Goal: Download file/media

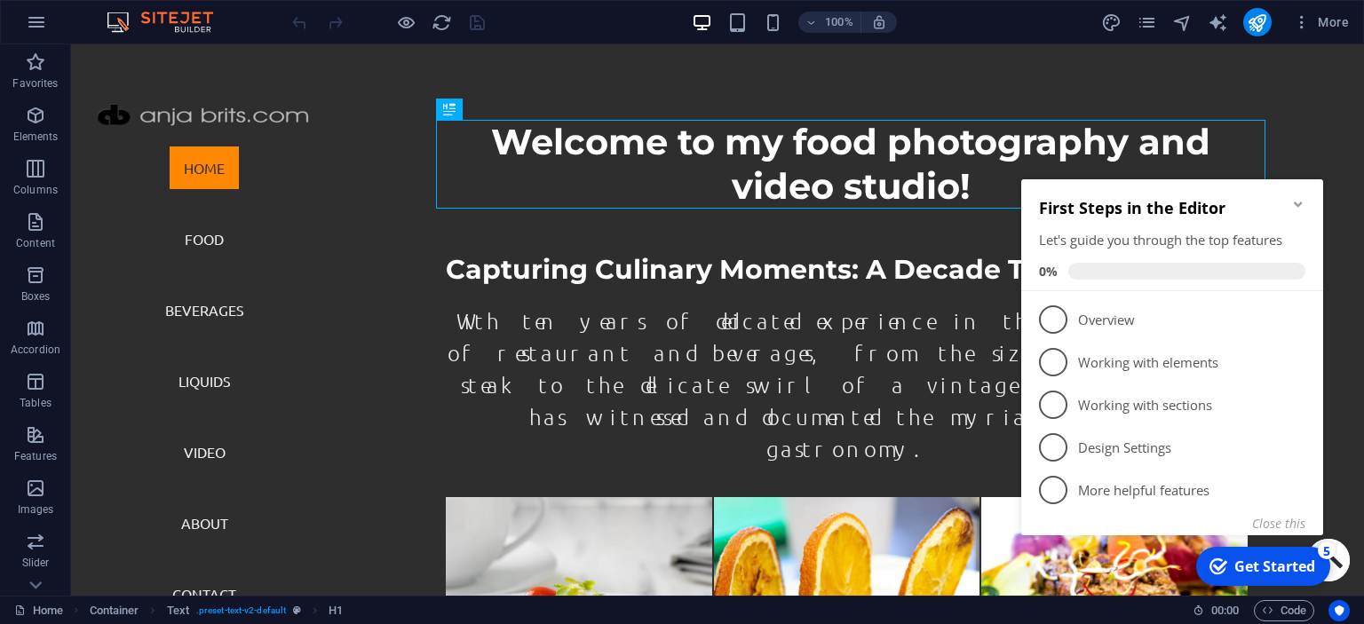
click at [1298, 204] on icon "Minimize checklist" at bounding box center [1298, 204] width 8 height 5
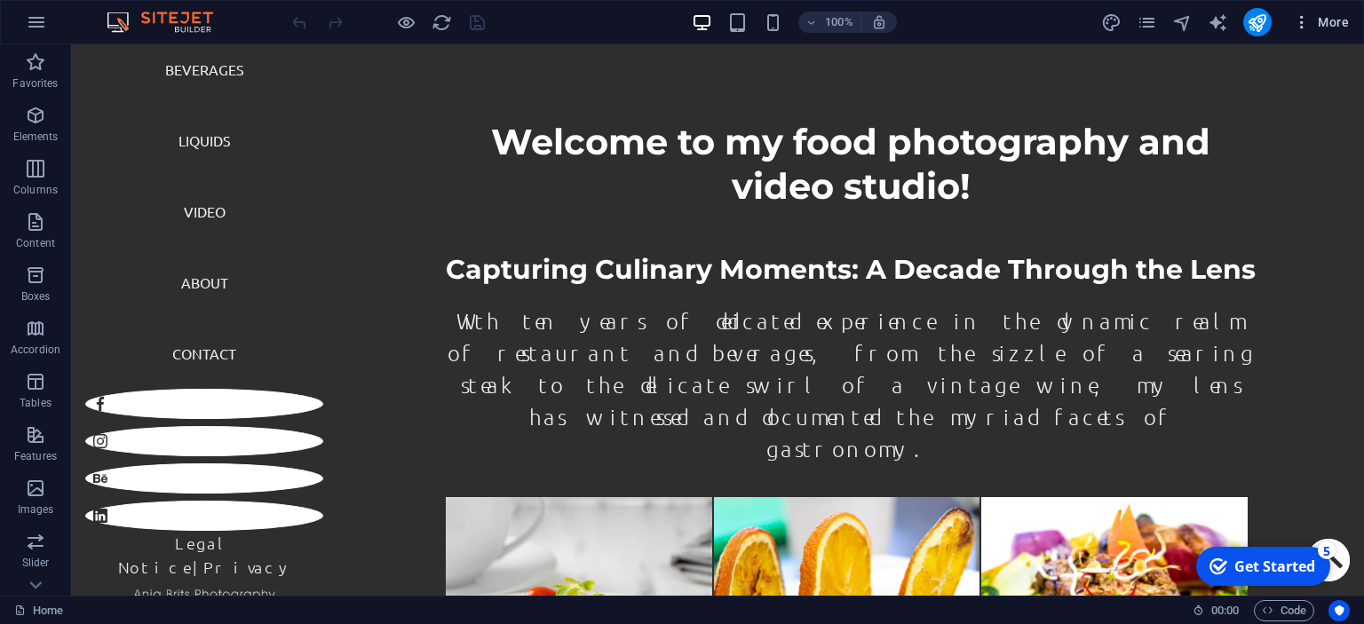
click at [1327, 22] on span "More" at bounding box center [1321, 22] width 56 height 18
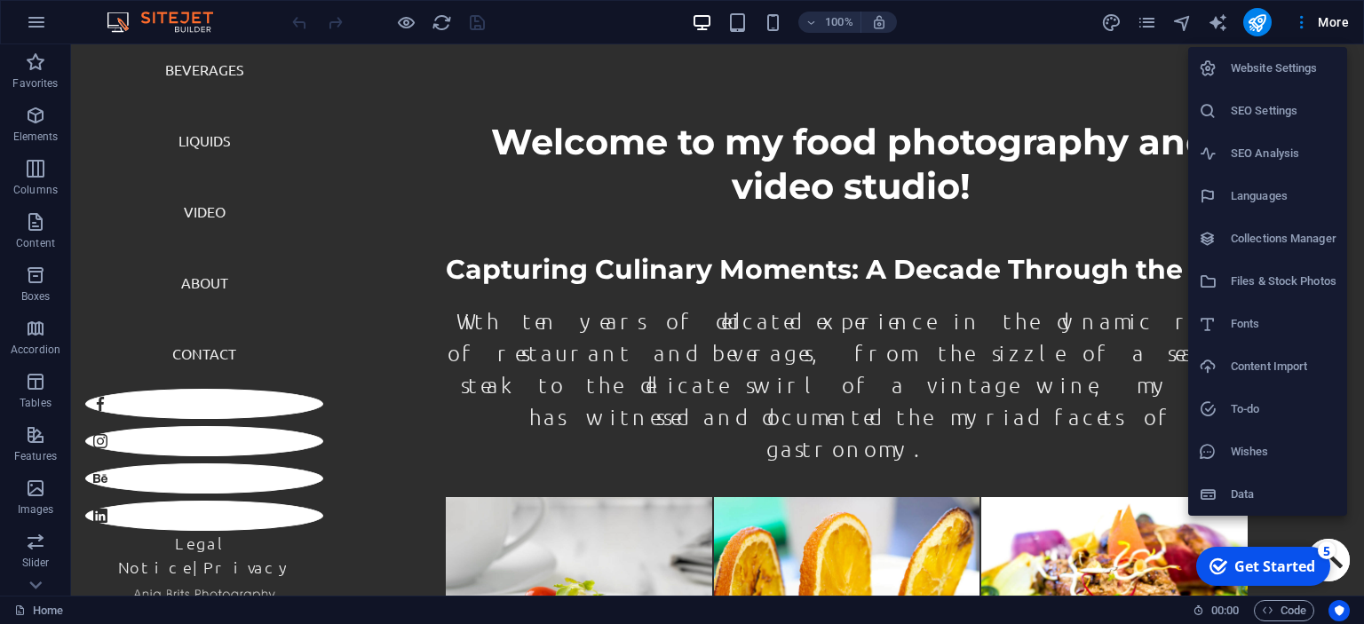
click at [1288, 70] on h6 "Website Settings" at bounding box center [1284, 68] width 106 height 21
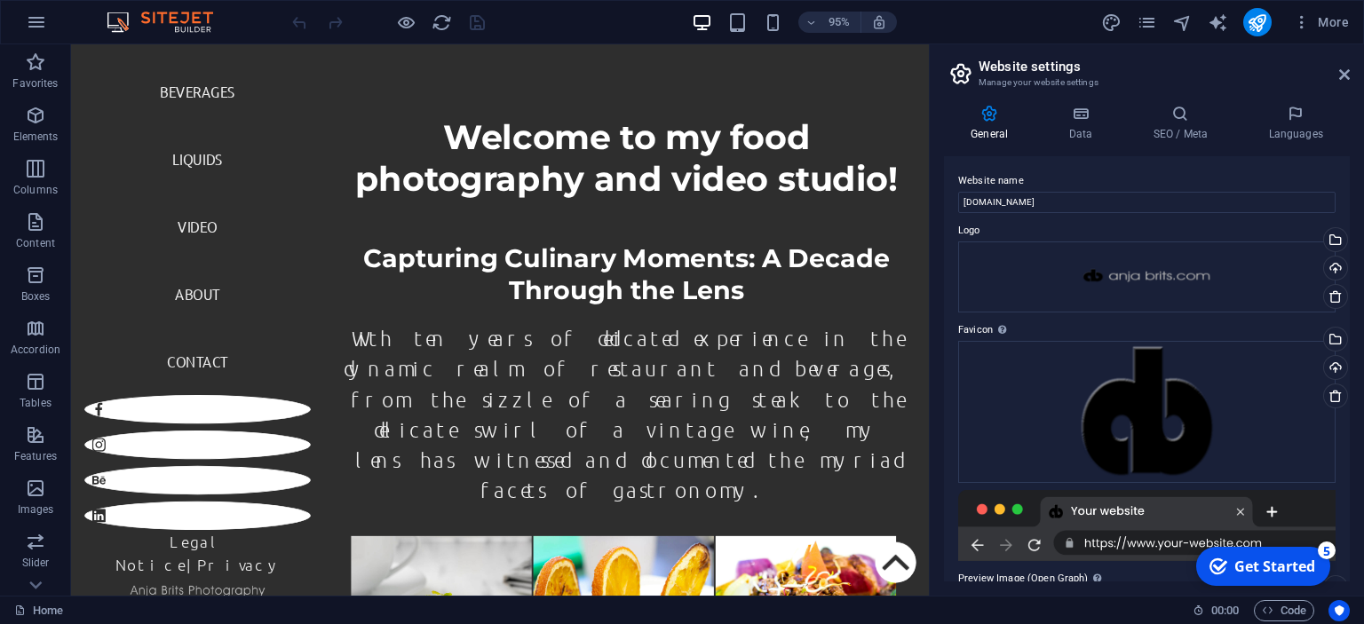
scroll to position [212, 0]
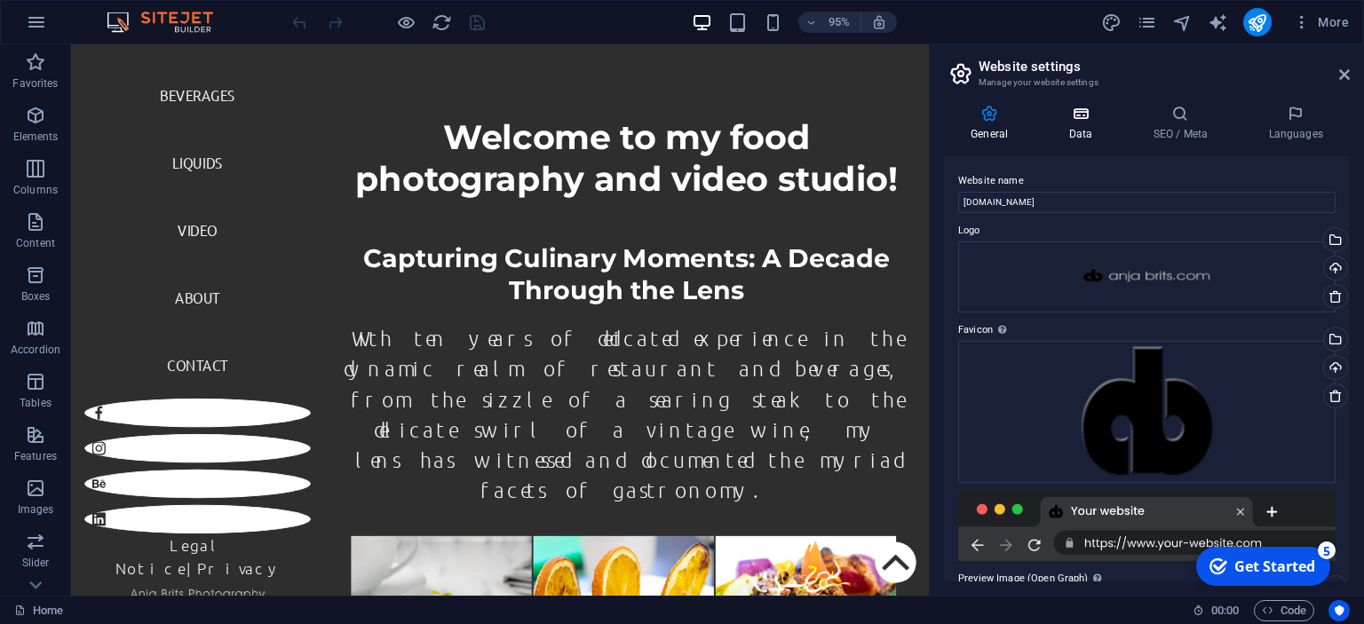
click at [1091, 133] on h4 "Data" at bounding box center [1084, 123] width 84 height 37
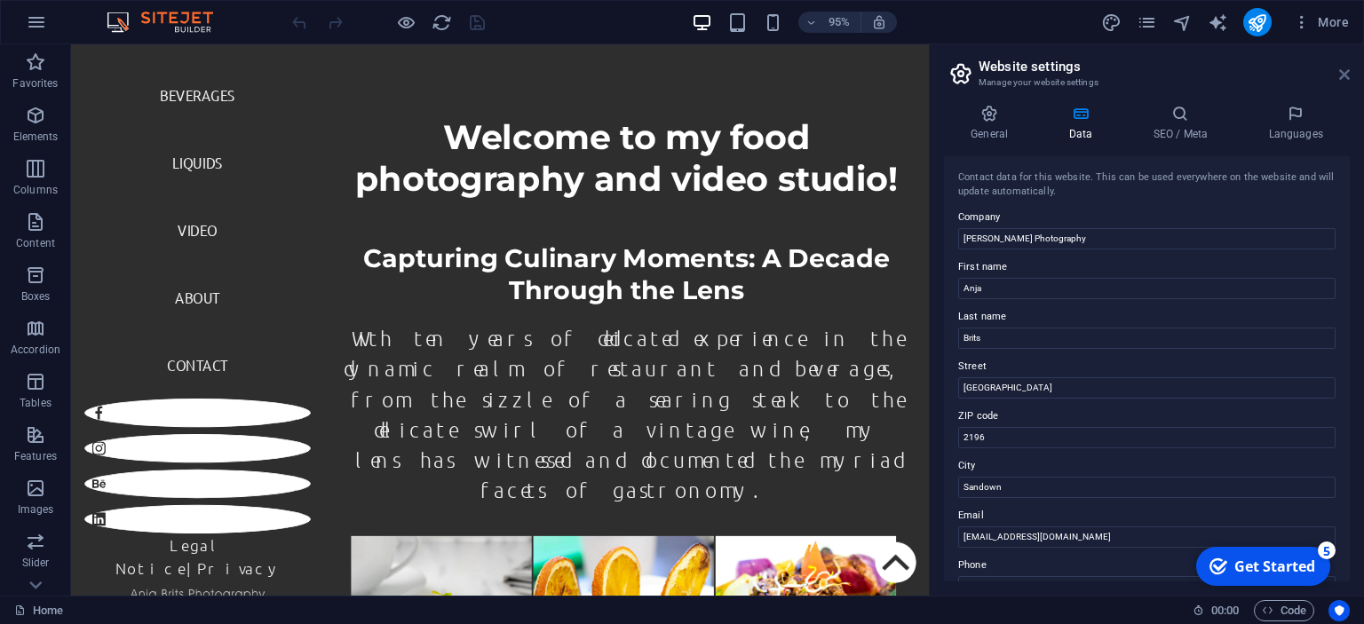
click at [1348, 79] on icon at bounding box center [1344, 74] width 11 height 14
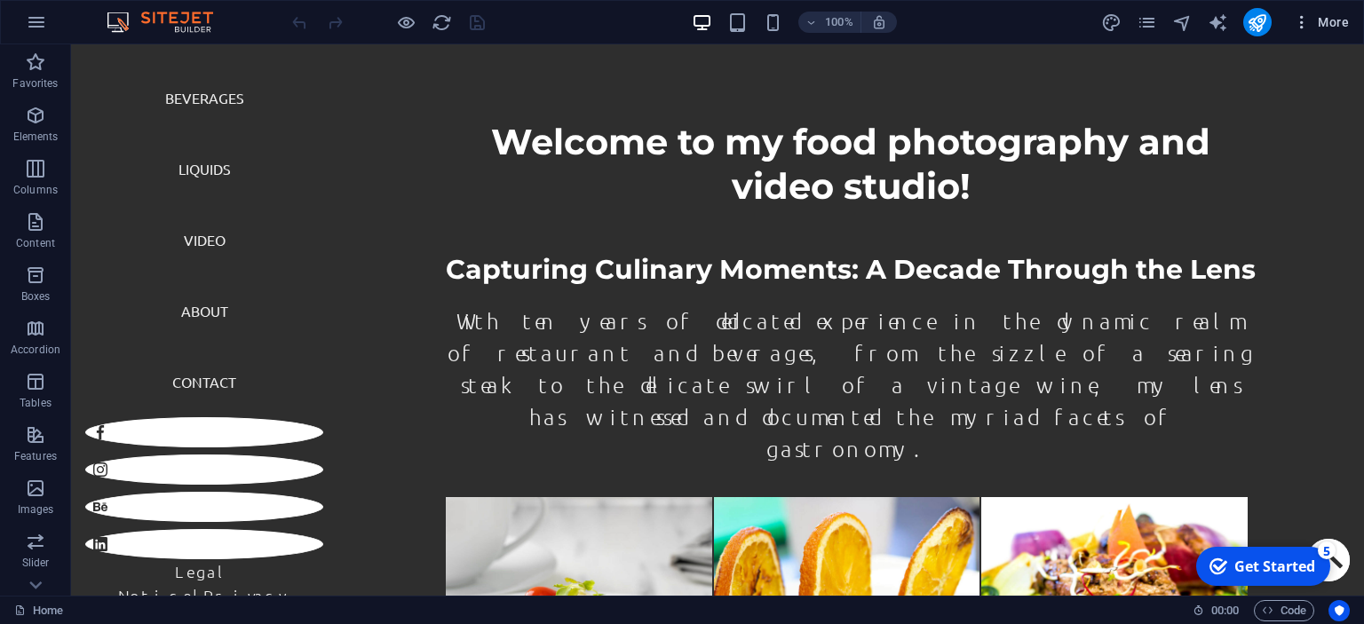
click at [1328, 23] on span "More" at bounding box center [1321, 22] width 56 height 18
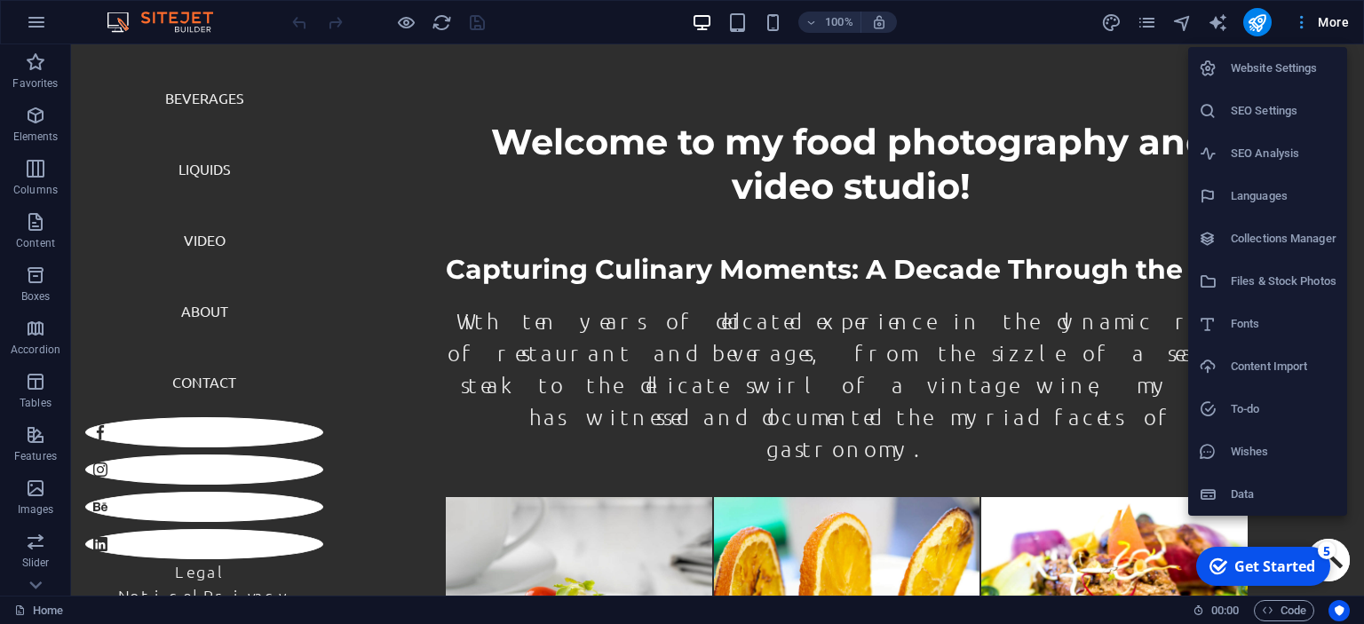
click at [1328, 23] on div at bounding box center [682, 312] width 1364 height 624
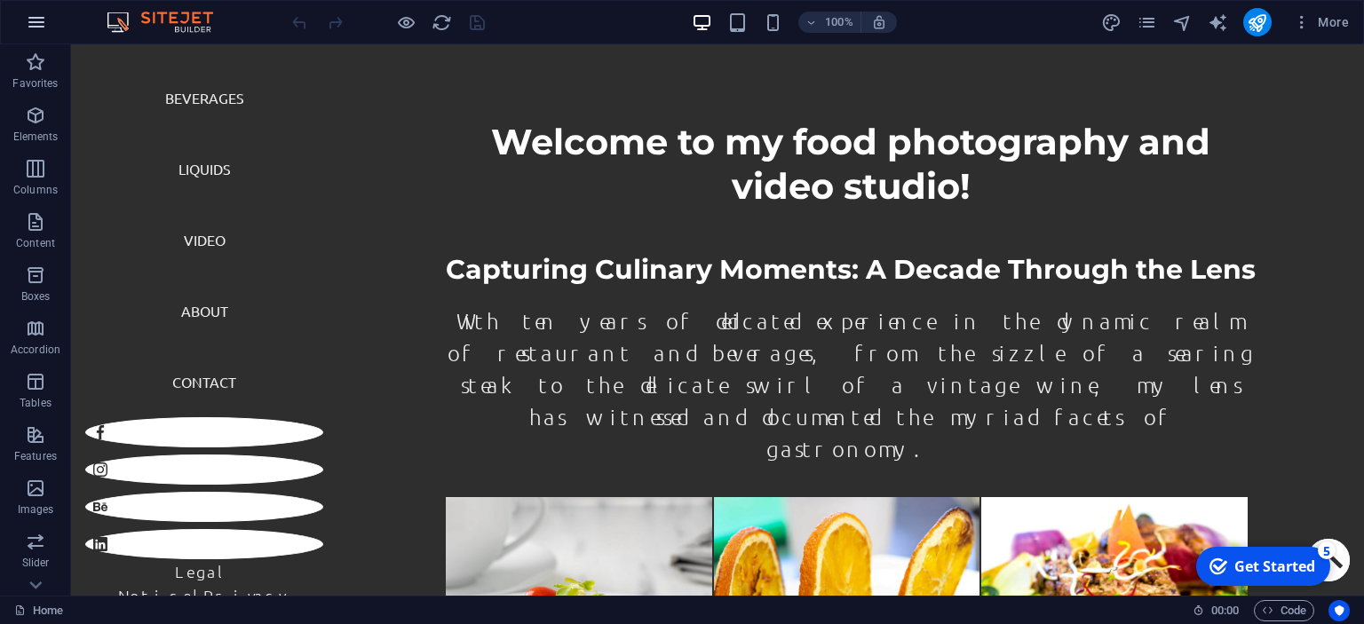
click at [36, 23] on icon "button" at bounding box center [36, 22] width 21 height 21
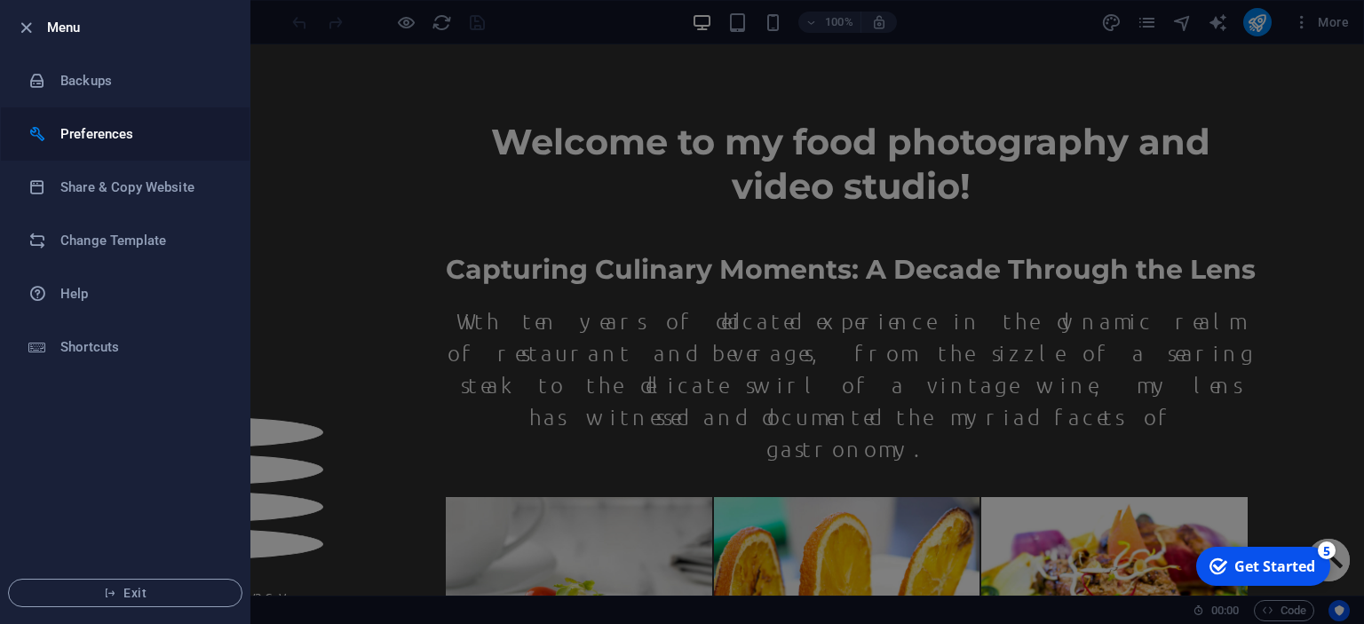
click at [75, 133] on h6 "Preferences" at bounding box center [142, 133] width 164 height 21
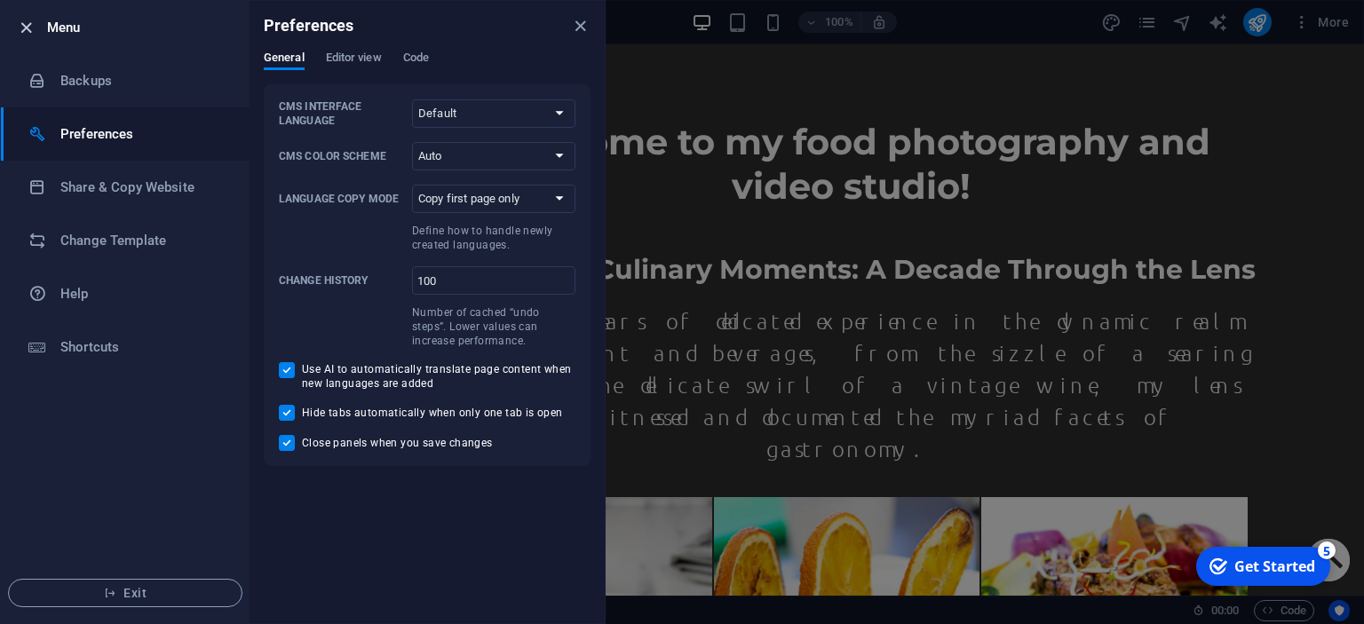
click at [30, 28] on icon "button" at bounding box center [26, 28] width 20 height 20
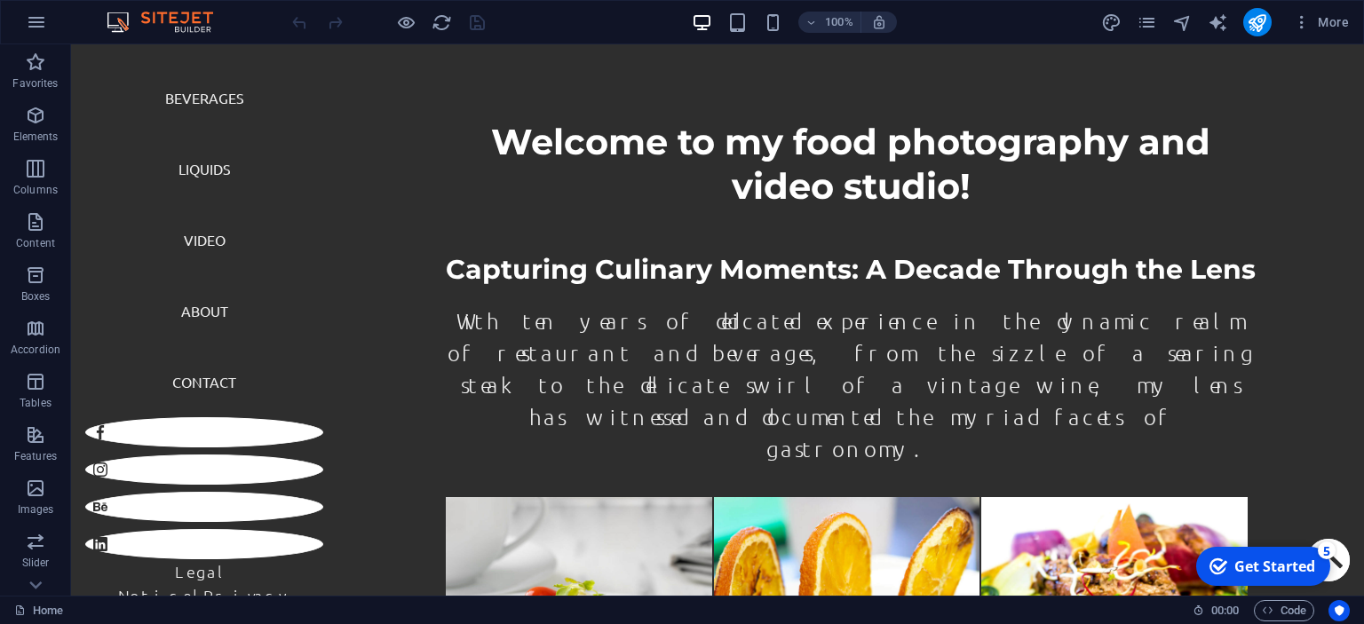
click at [179, 25] on img at bounding box center [168, 22] width 133 height 21
click at [116, 24] on img at bounding box center [168, 22] width 133 height 21
click at [189, 20] on img at bounding box center [168, 22] width 133 height 21
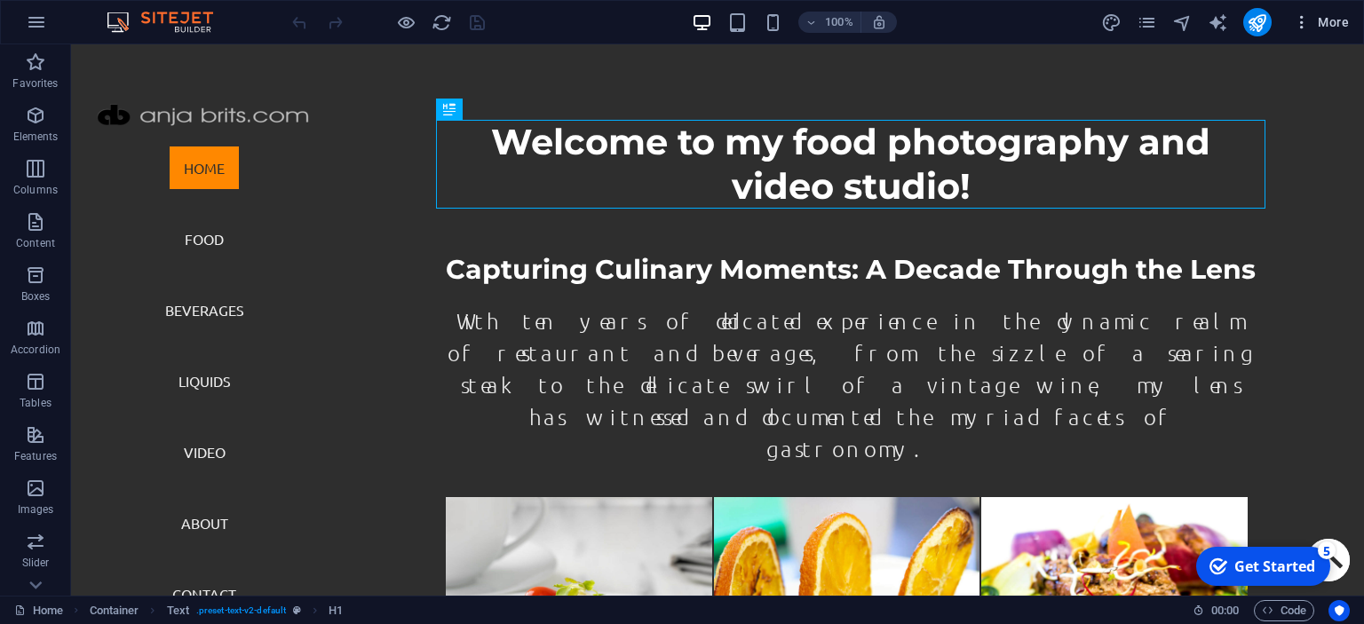
click at [1320, 20] on span "More" at bounding box center [1321, 22] width 56 height 18
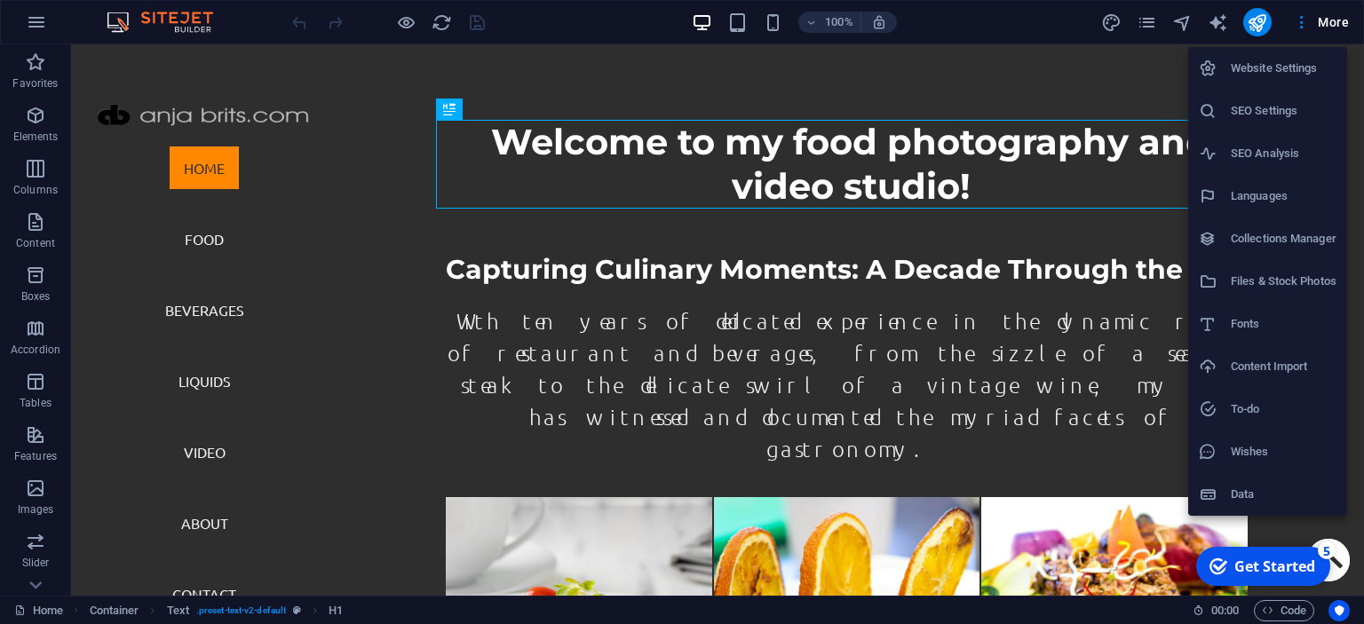
click at [1243, 240] on h6 "Collections Manager" at bounding box center [1284, 238] width 106 height 21
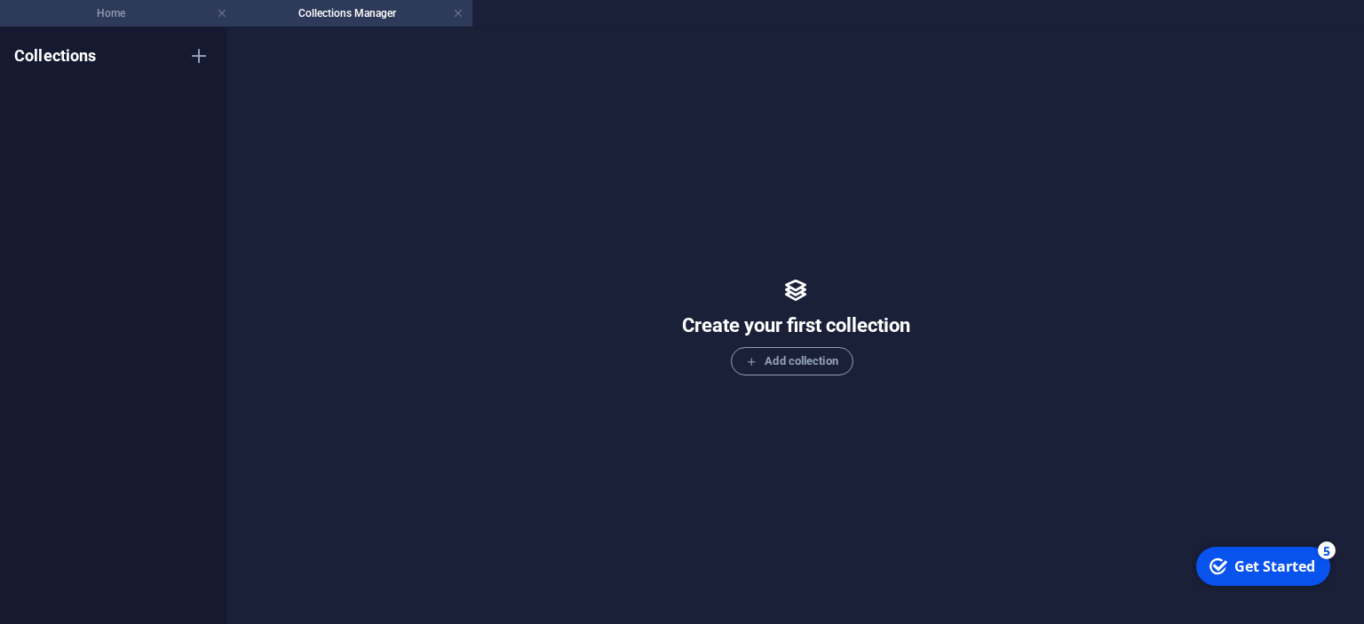
click at [130, 22] on h4 "Home" at bounding box center [118, 14] width 236 height 20
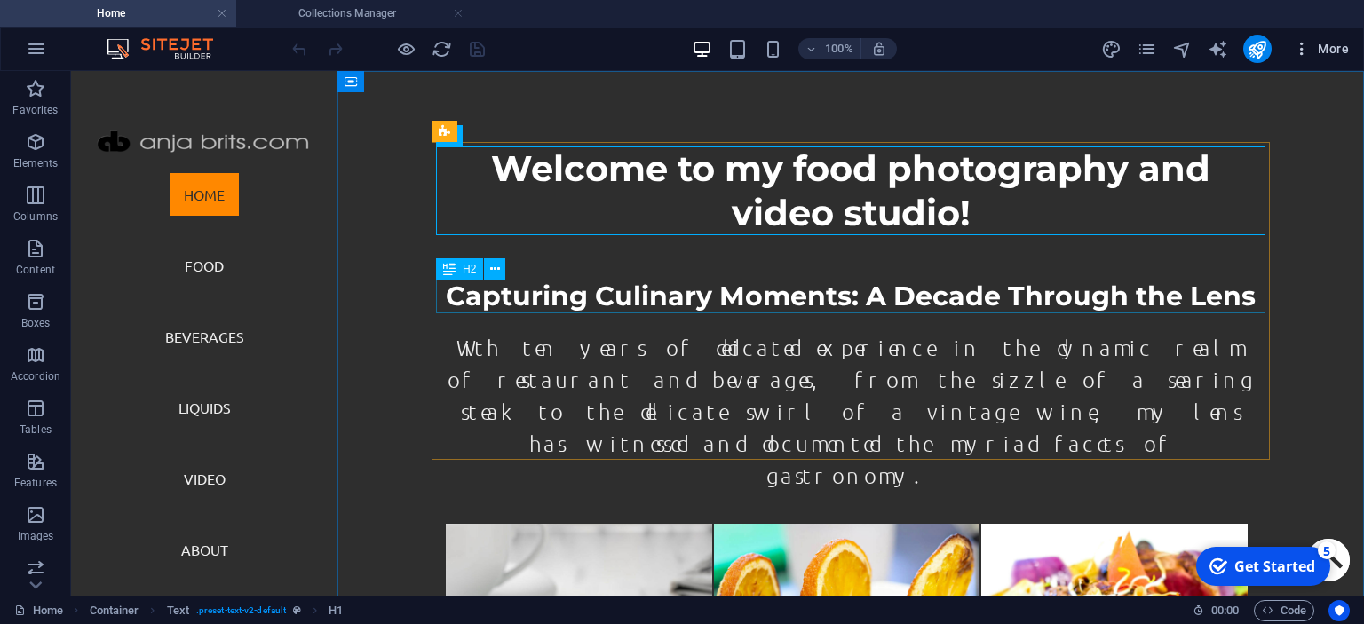
click at [1351, 51] on button "More" at bounding box center [1321, 49] width 70 height 28
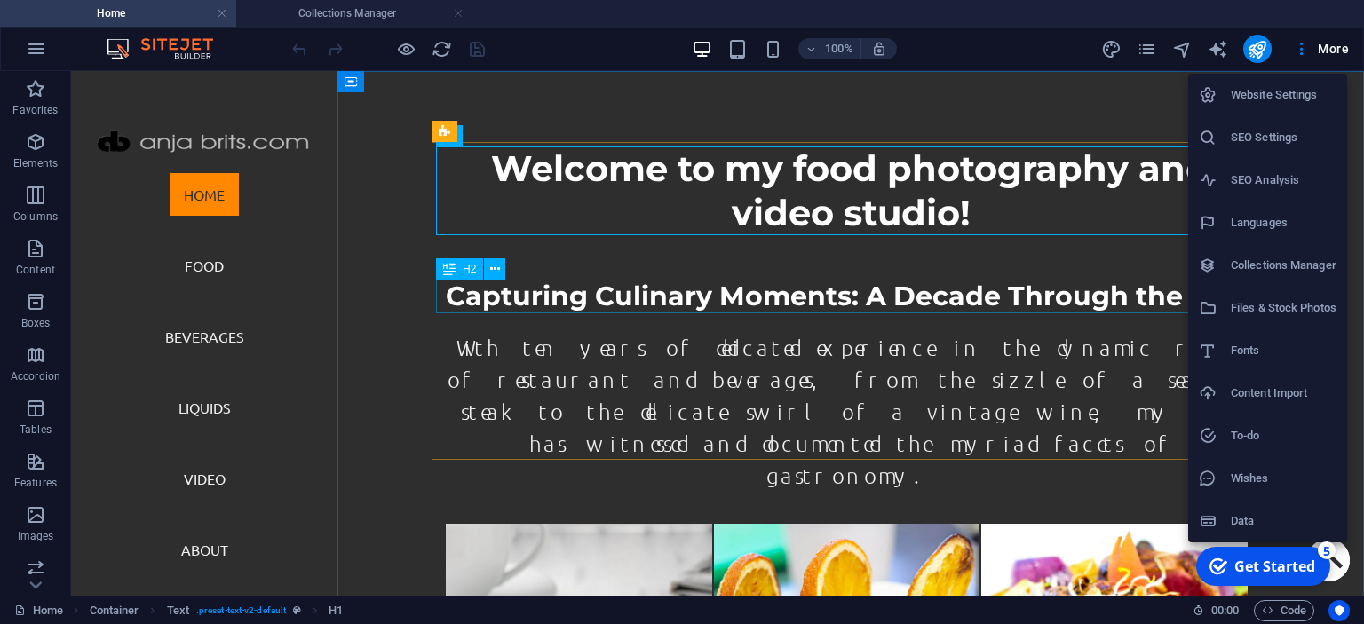
click at [1256, 304] on h6 "Files & Stock Photos" at bounding box center [1284, 307] width 106 height 21
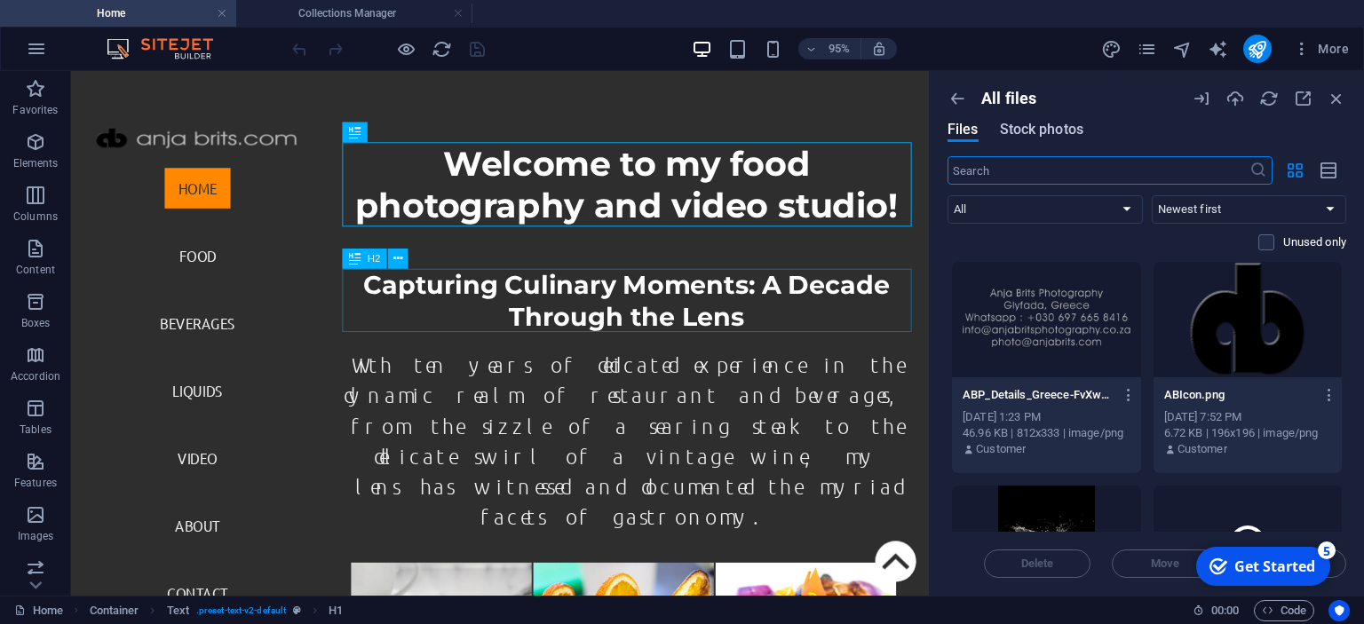
click at [1051, 134] on span "Stock photos" at bounding box center [1041, 129] width 83 height 21
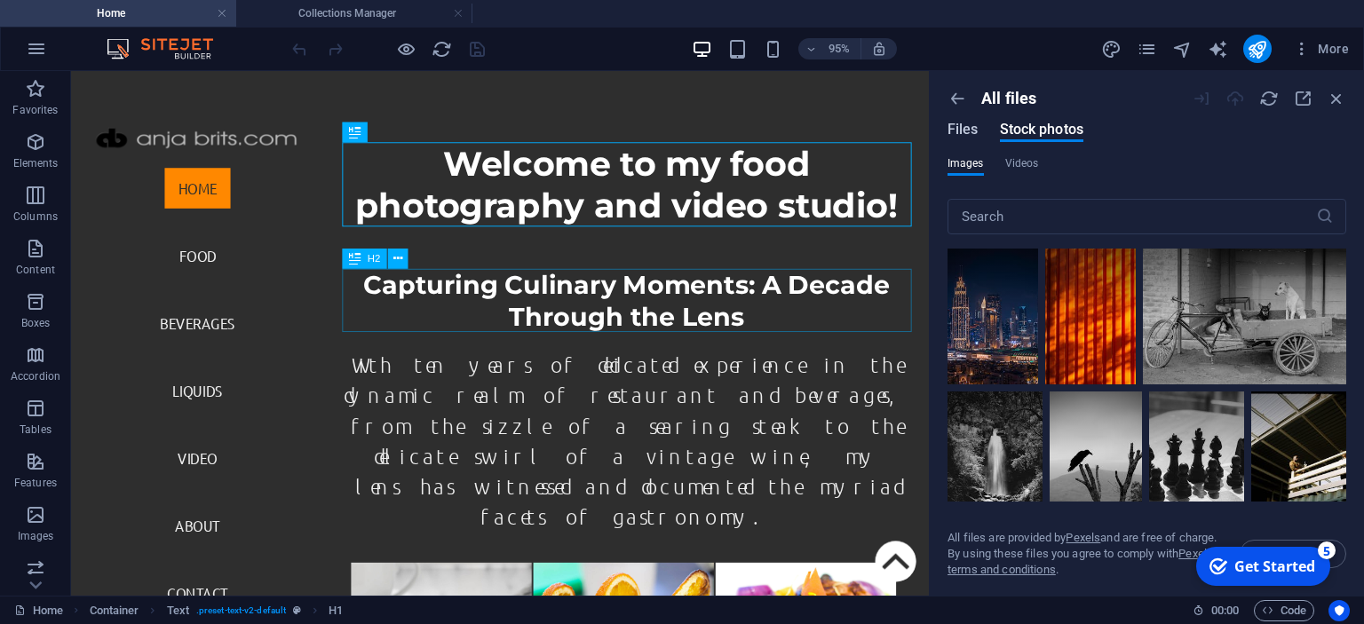
click at [957, 123] on span "Files" at bounding box center [962, 129] width 31 height 21
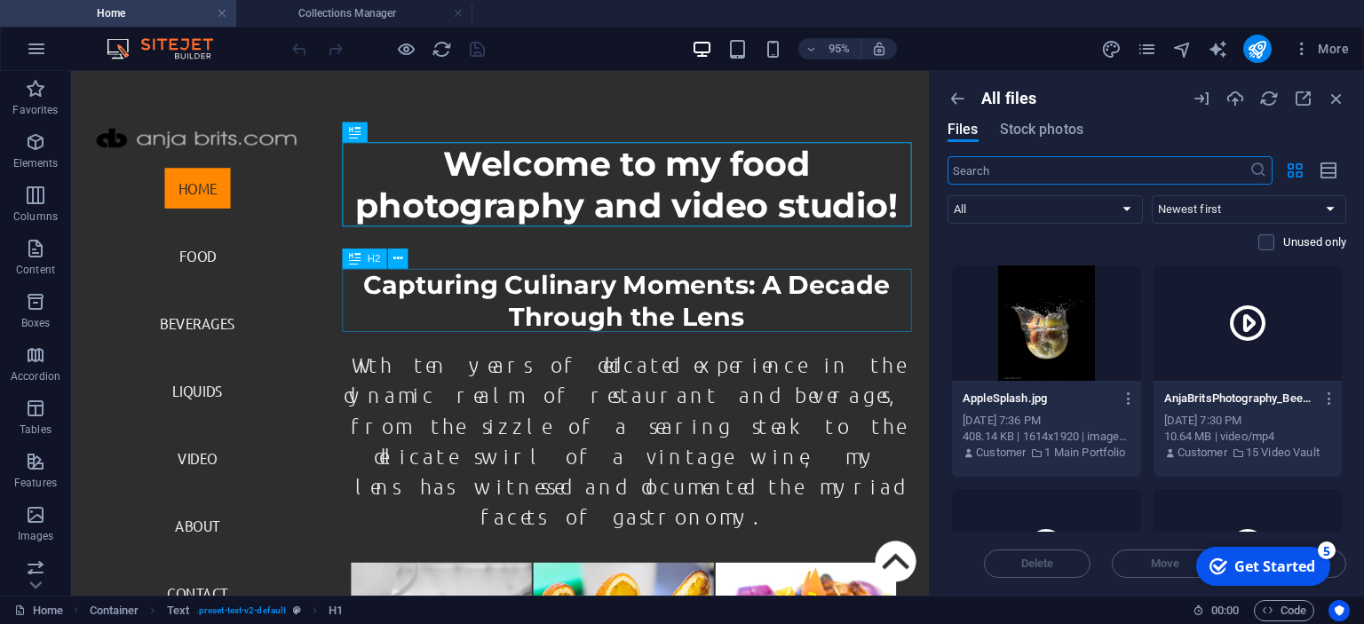
scroll to position [323, 0]
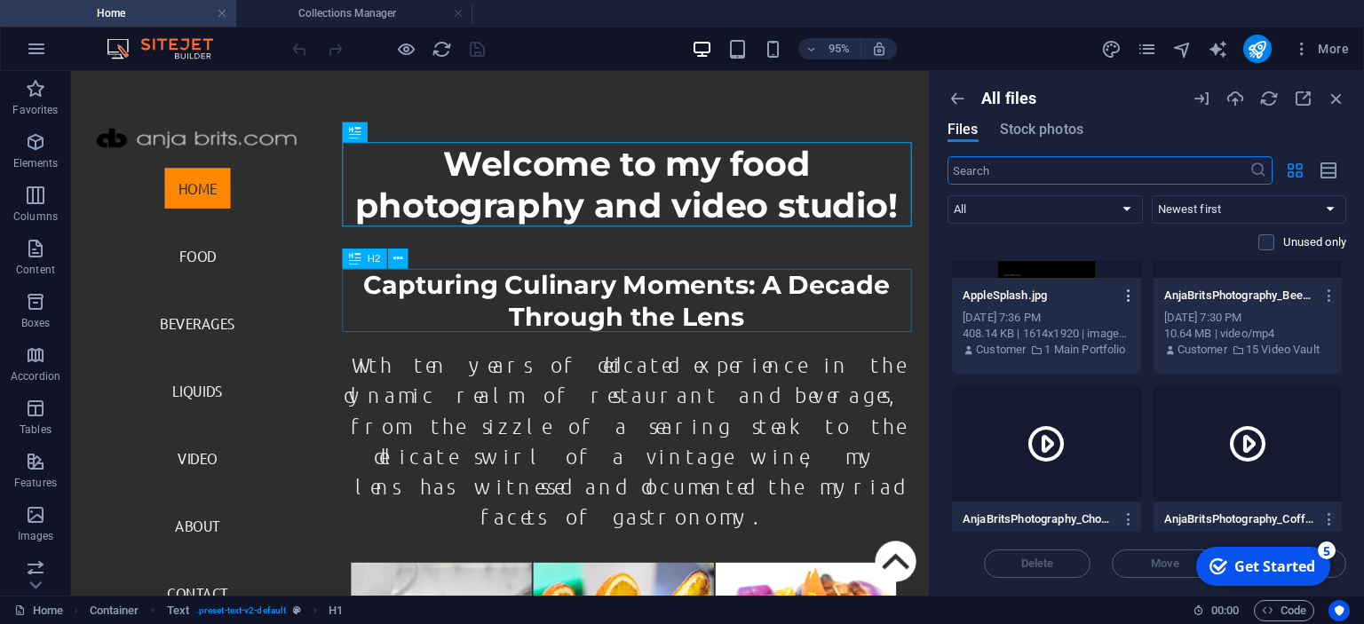
click at [1124, 299] on icon "button" at bounding box center [1129, 296] width 17 height 16
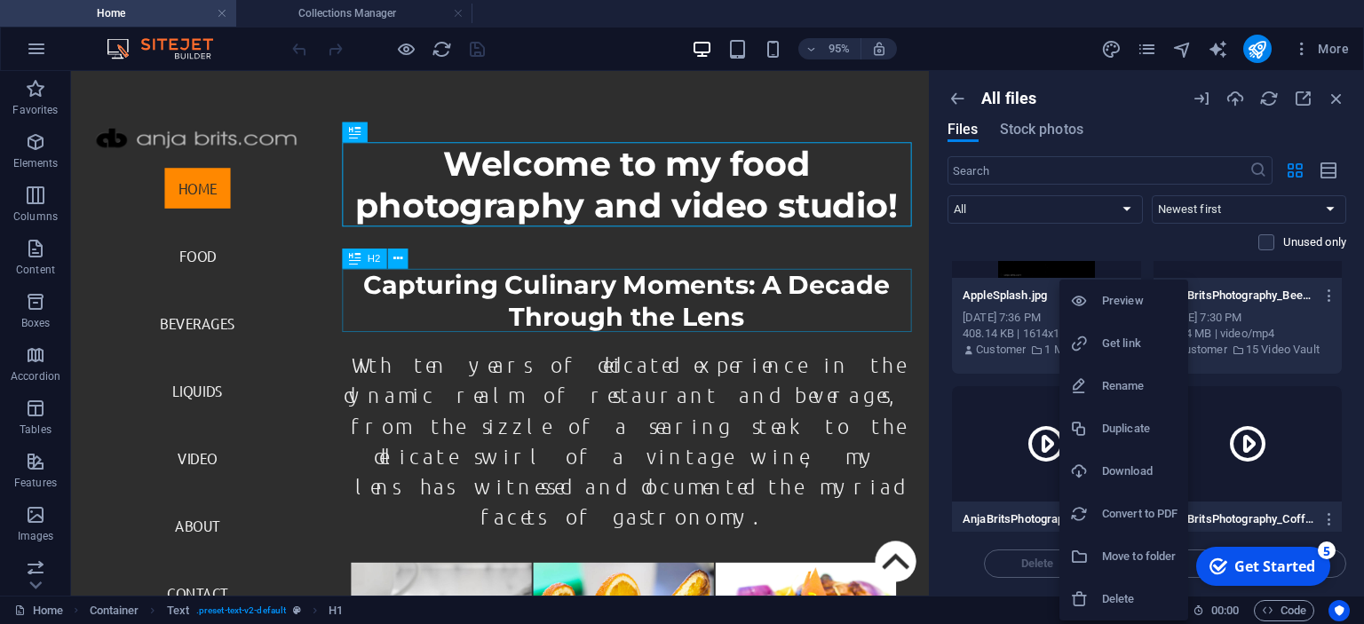
click at [1106, 460] on li "Download" at bounding box center [1123, 471] width 129 height 43
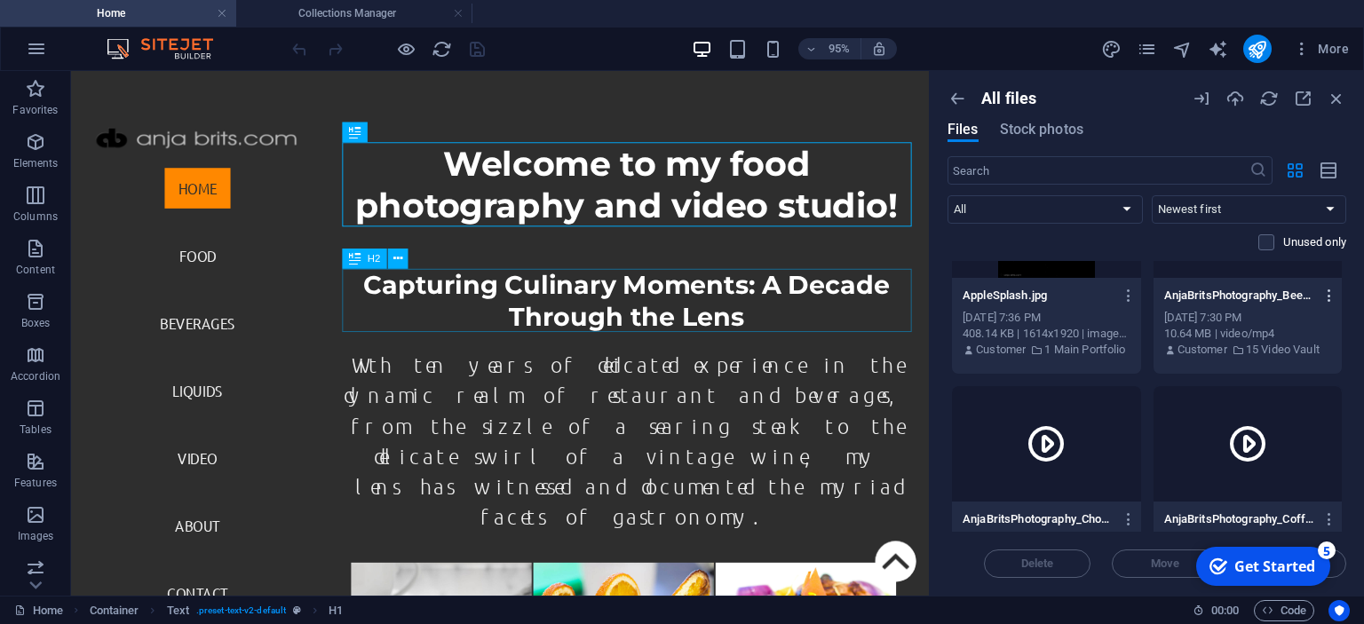
click at [1330, 294] on icon "button" at bounding box center [1329, 296] width 17 height 16
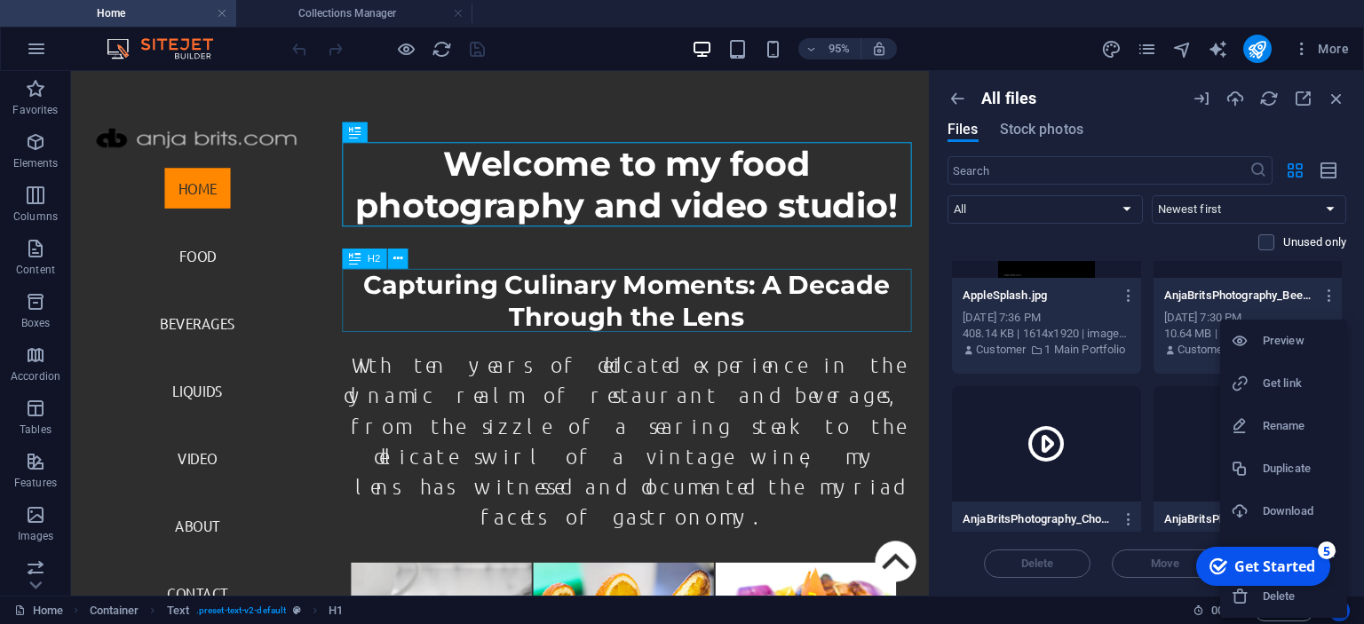
click at [1267, 506] on h6 "Download" at bounding box center [1300, 511] width 74 height 21
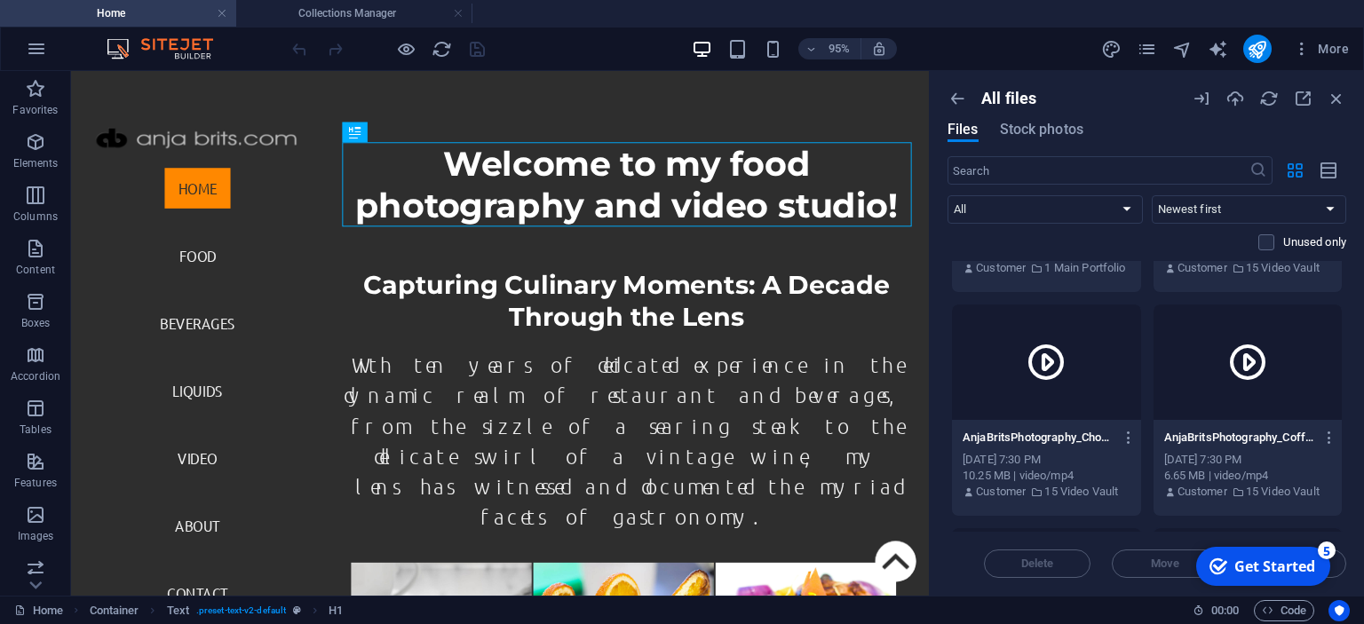
scroll to position [486, 0]
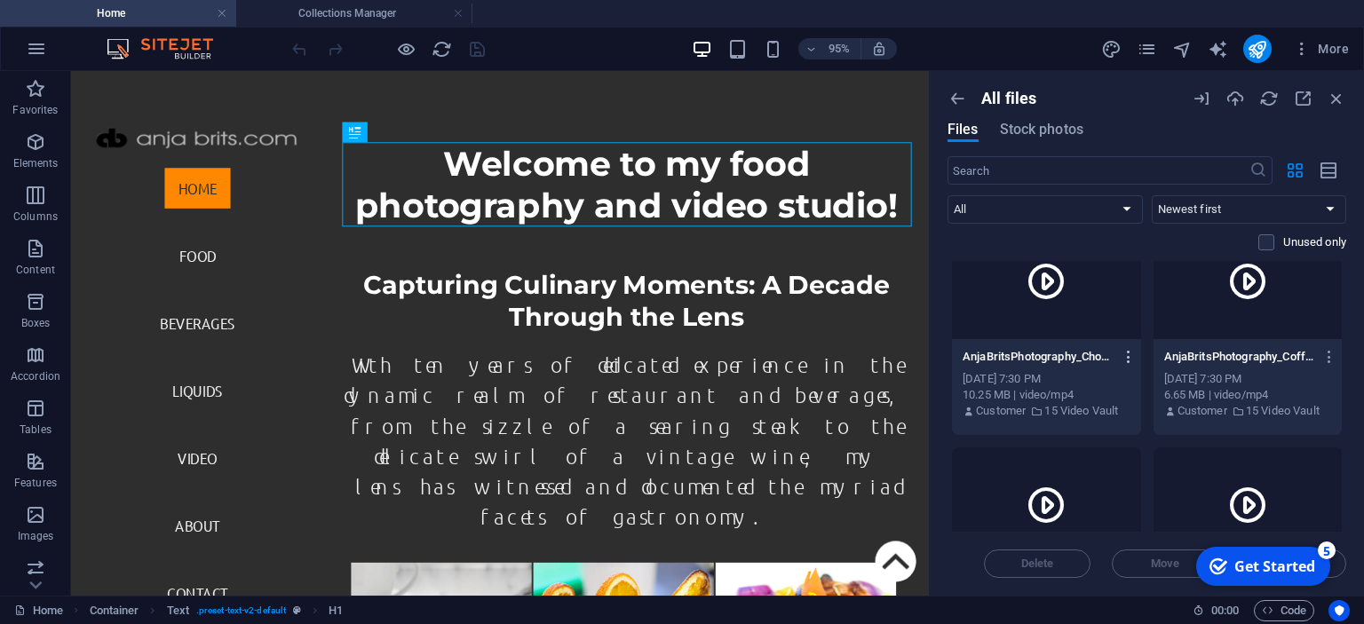
click at [1126, 353] on icon "button" at bounding box center [1129, 357] width 17 height 16
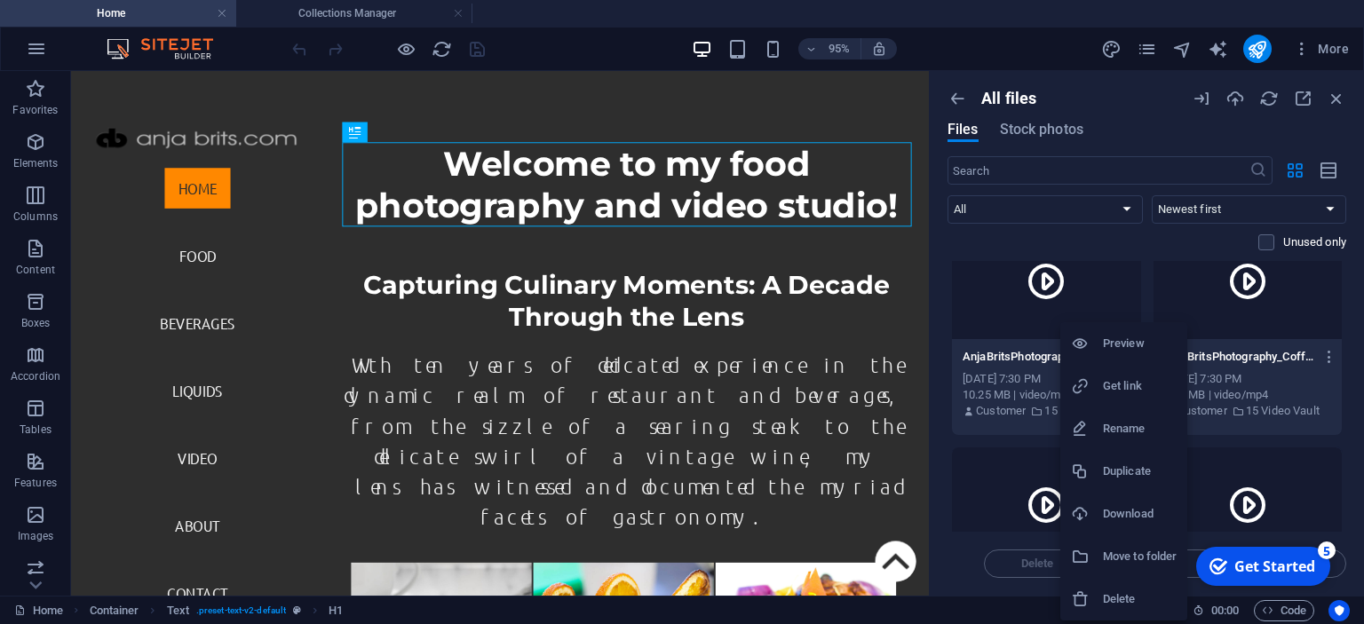
click at [1101, 513] on div at bounding box center [1087, 514] width 32 height 18
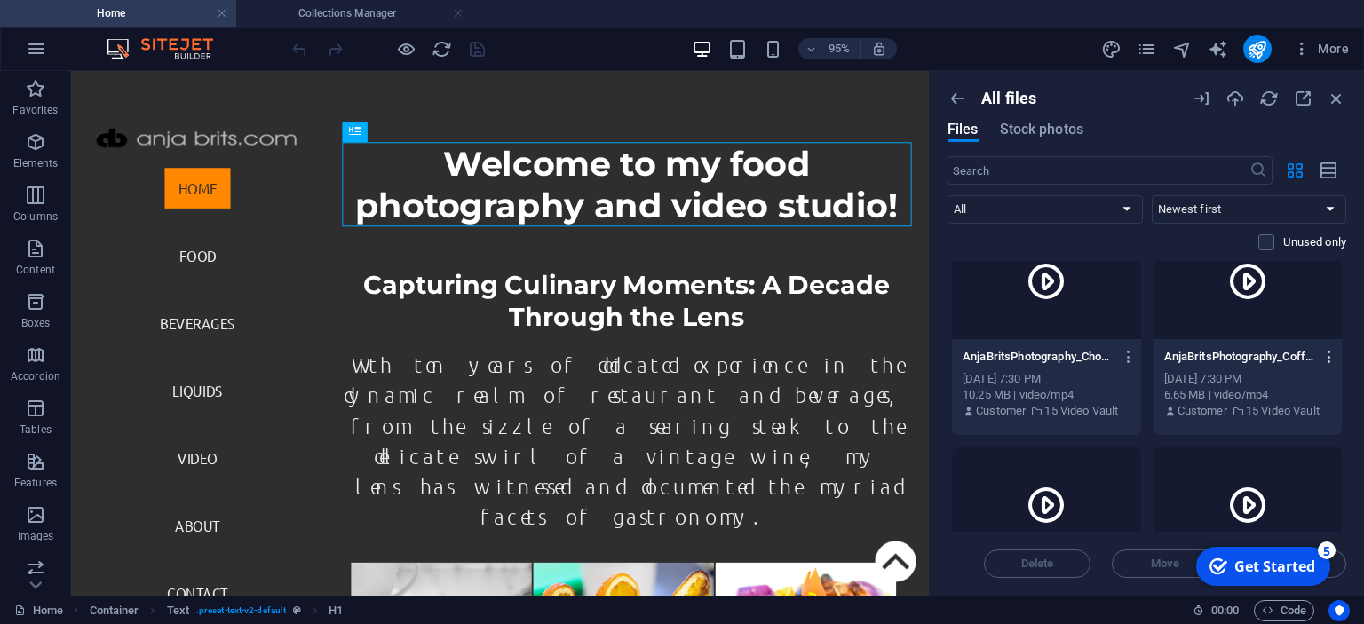
click at [1331, 360] on icon "button" at bounding box center [1329, 357] width 17 height 16
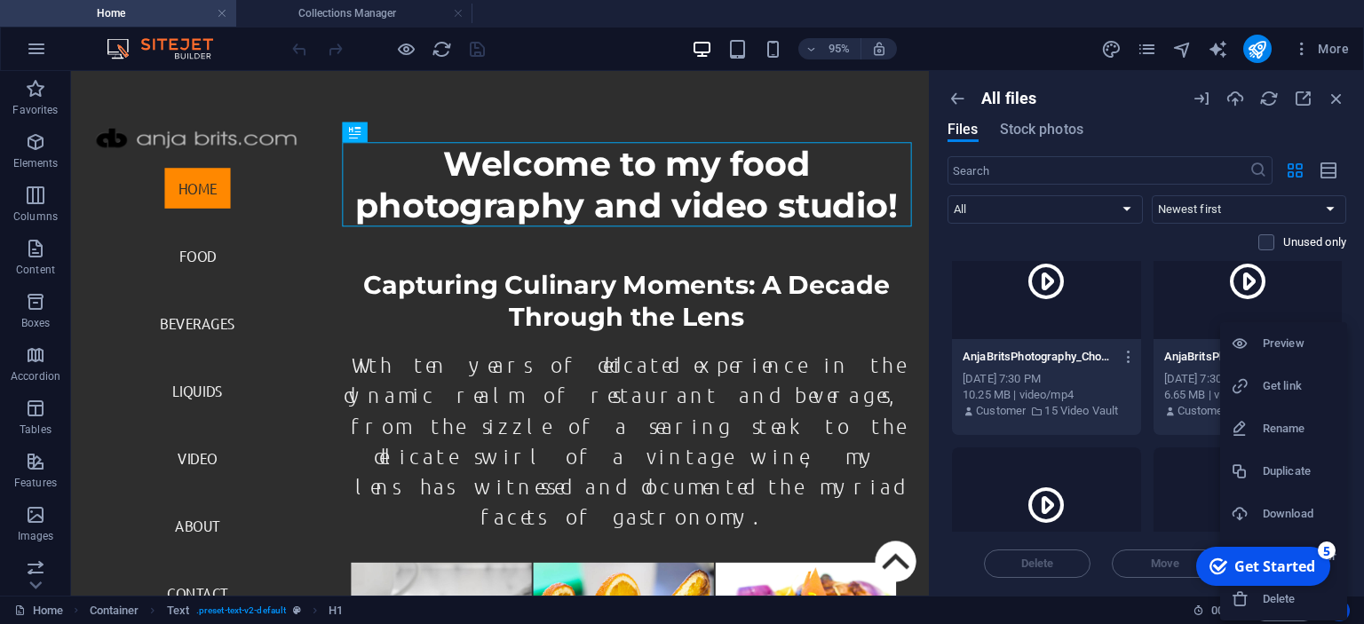
click at [1283, 503] on li "Download" at bounding box center [1283, 514] width 127 height 43
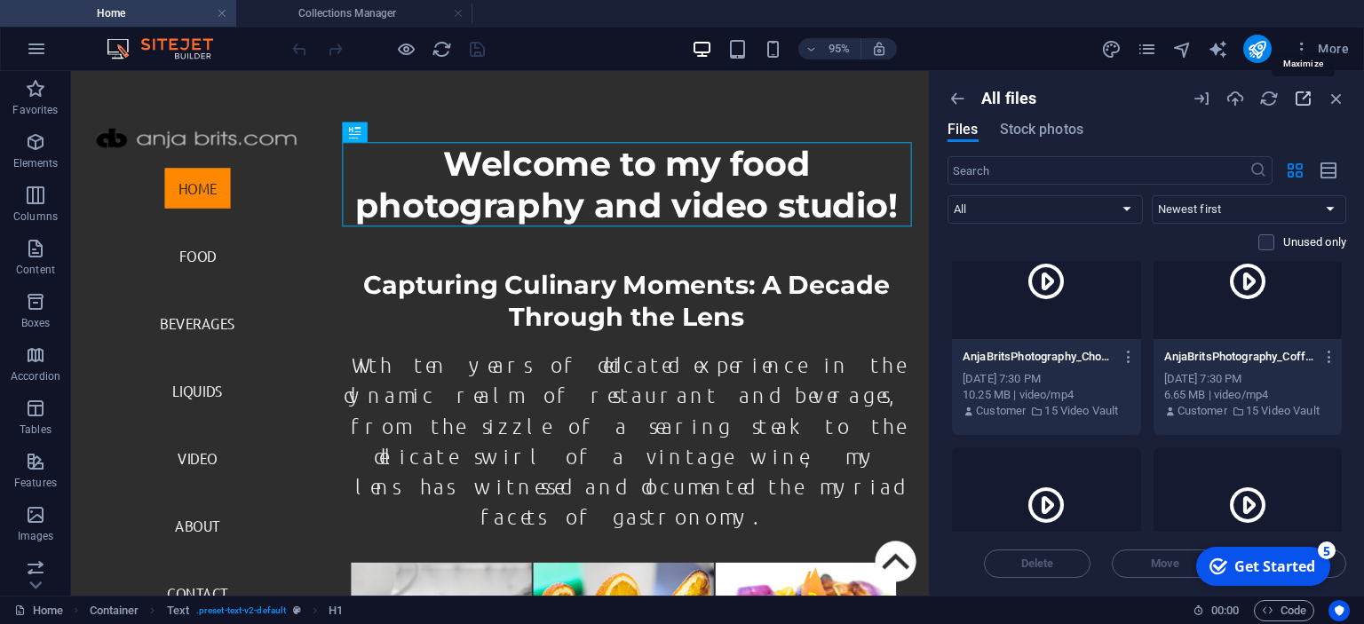
click at [1309, 100] on icon "button" at bounding box center [1303, 99] width 20 height 20
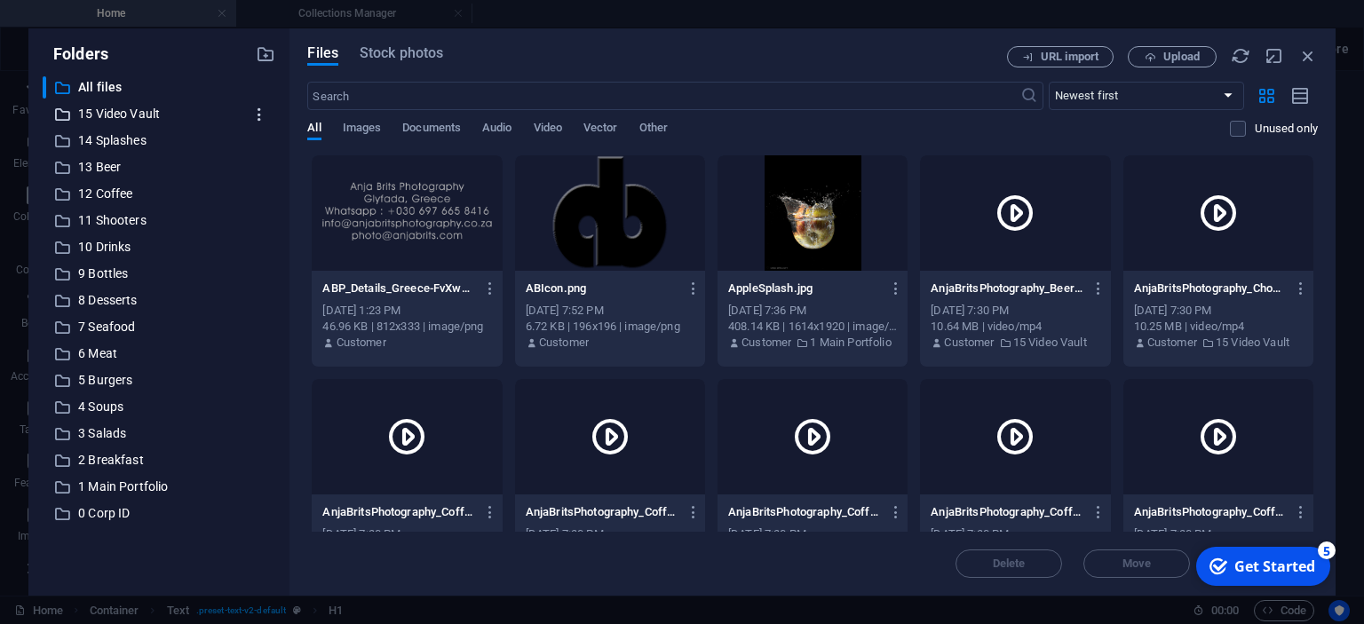
click at [259, 112] on icon "button" at bounding box center [259, 115] width 19 height 18
click at [250, 197] on div at bounding box center [234, 203] width 32 height 18
click at [257, 139] on icon "button" at bounding box center [259, 141] width 19 height 18
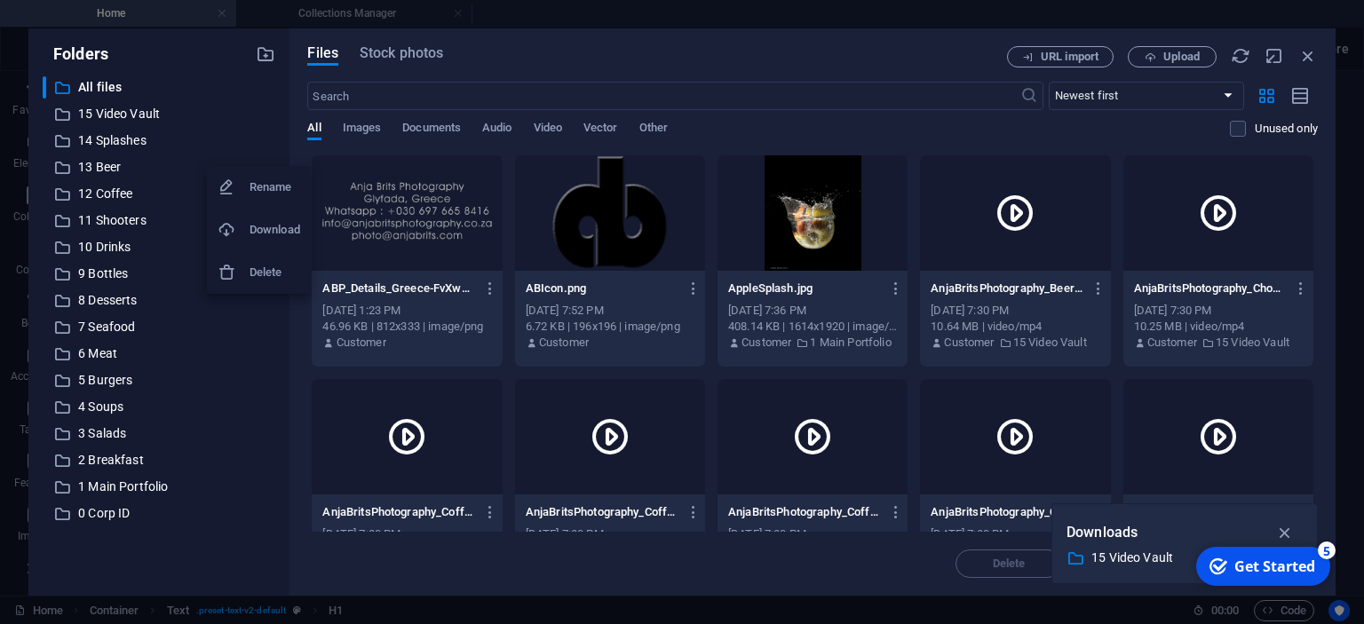
click at [257, 226] on h6 "Download" at bounding box center [275, 229] width 51 height 21
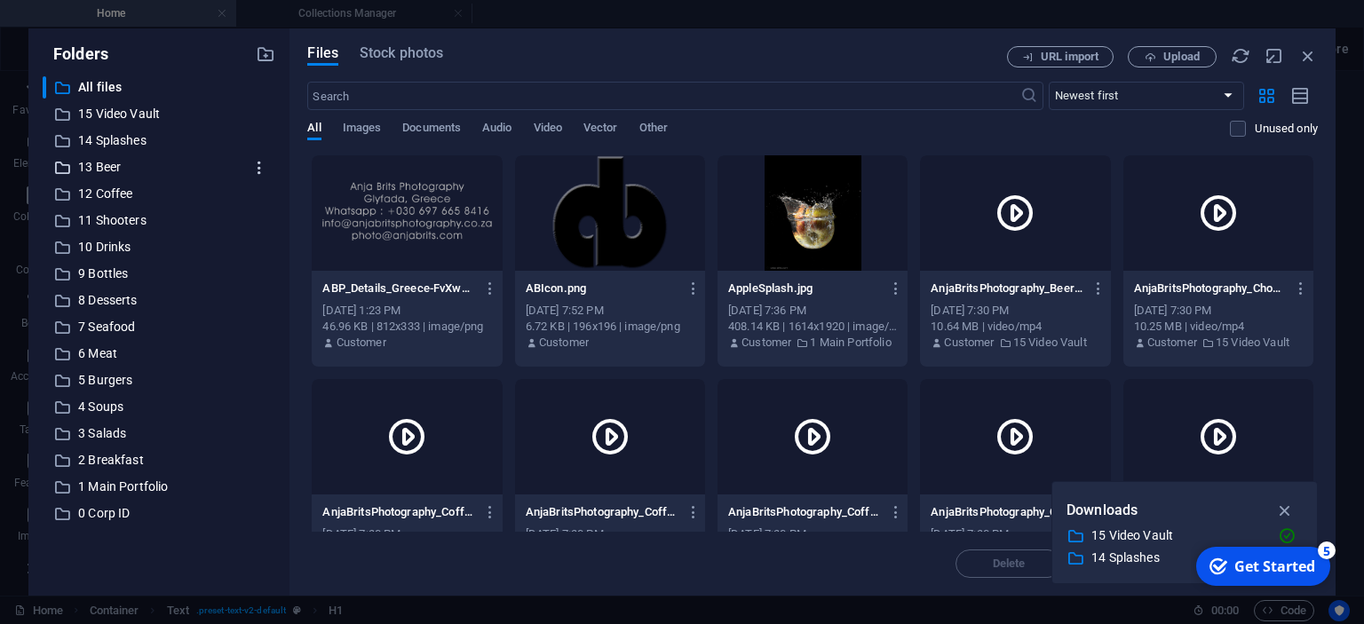
click at [258, 161] on icon "button" at bounding box center [259, 168] width 19 height 18
click at [273, 250] on h6 "Download" at bounding box center [275, 256] width 51 height 21
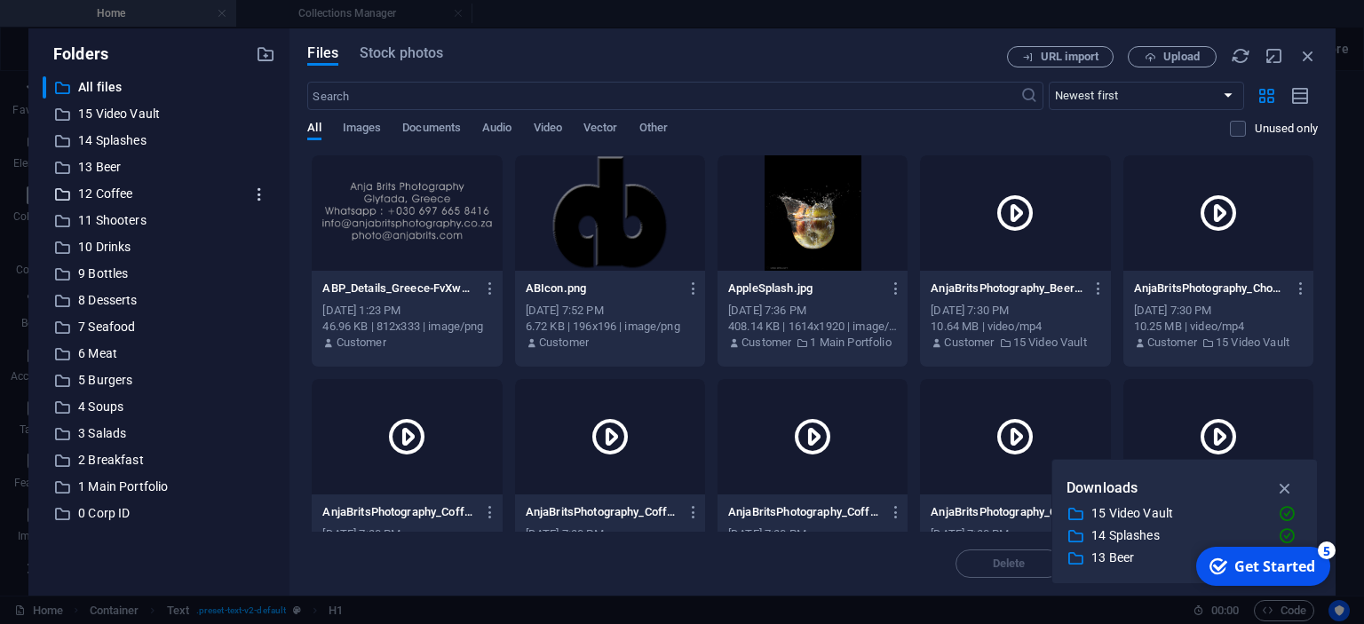
click at [262, 194] on icon "button" at bounding box center [259, 195] width 19 height 18
click at [277, 281] on h6 "Download" at bounding box center [275, 283] width 51 height 21
click at [255, 222] on icon "button" at bounding box center [259, 221] width 19 height 18
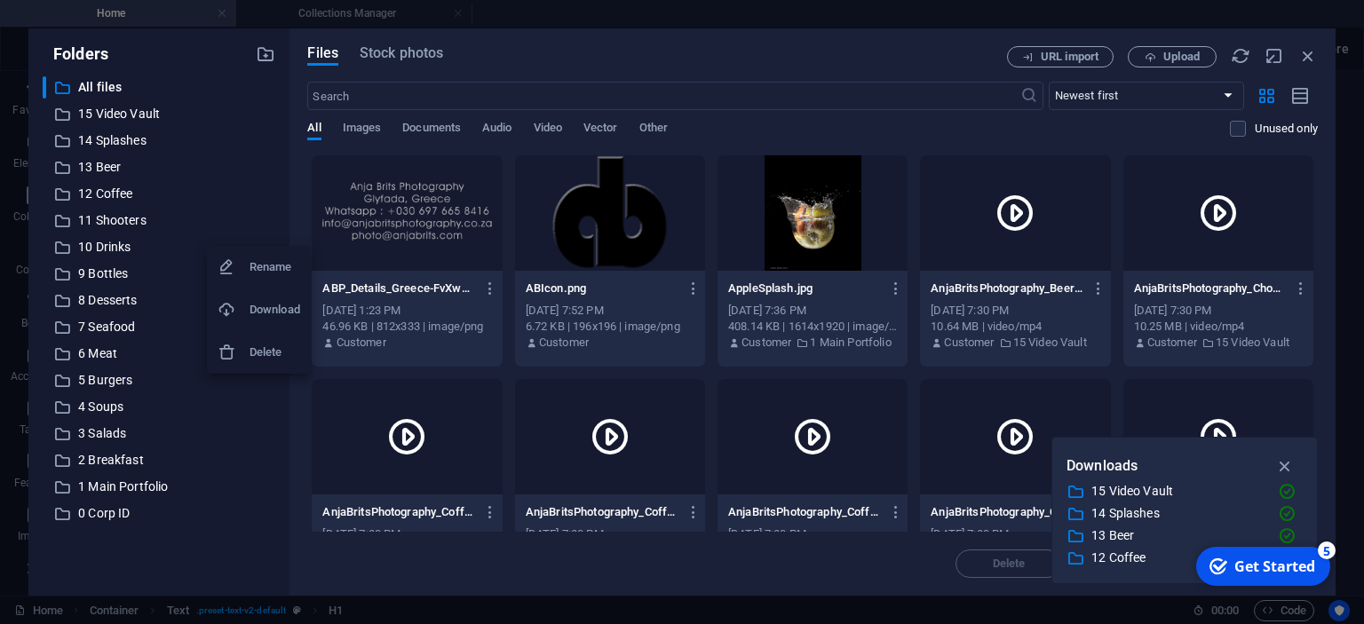
click at [268, 306] on h6 "Download" at bounding box center [275, 309] width 51 height 21
click at [257, 246] on icon "button" at bounding box center [259, 248] width 19 height 18
click at [257, 333] on h6 "Download" at bounding box center [275, 336] width 51 height 21
click at [257, 270] on icon "button" at bounding box center [259, 274] width 19 height 18
click at [241, 363] on div at bounding box center [234, 363] width 32 height 18
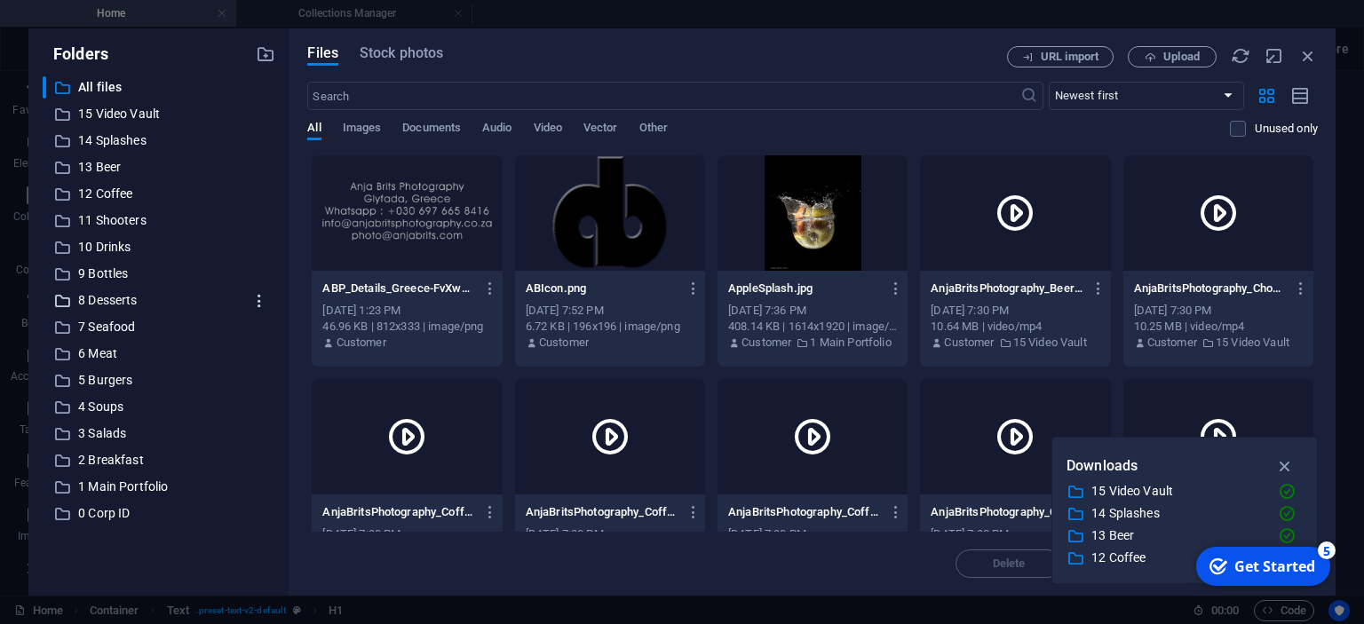
click at [261, 300] on icon "button" at bounding box center [259, 301] width 19 height 18
click at [250, 385] on h6 "Download" at bounding box center [275, 389] width 51 height 21
click at [255, 325] on icon "button" at bounding box center [259, 328] width 19 height 18
click at [261, 407] on h6 "Download" at bounding box center [275, 416] width 51 height 21
click at [263, 353] on icon "button" at bounding box center [259, 354] width 19 height 18
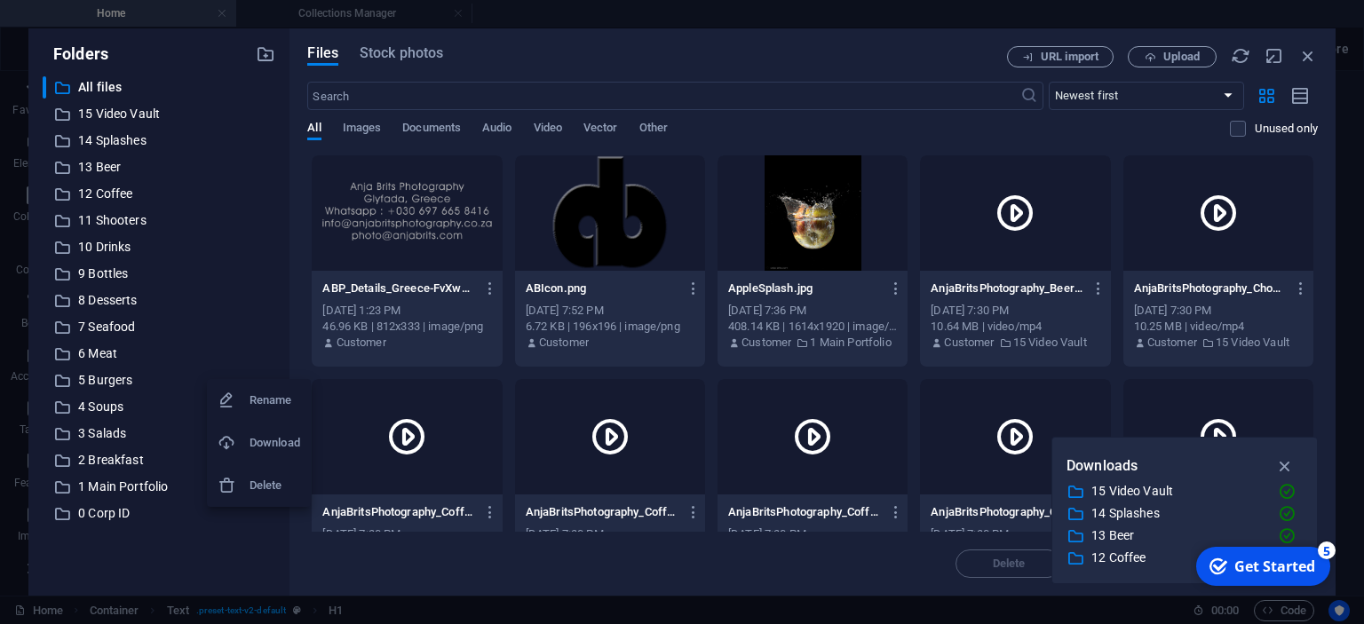
click at [254, 442] on h6 "Download" at bounding box center [275, 442] width 51 height 21
click at [261, 383] on icon "button" at bounding box center [259, 381] width 19 height 18
click at [261, 467] on h6 "Download" at bounding box center [275, 469] width 51 height 21
click at [263, 402] on icon "button" at bounding box center [259, 408] width 19 height 18
click at [257, 501] on h6 "Download" at bounding box center [275, 496] width 51 height 21
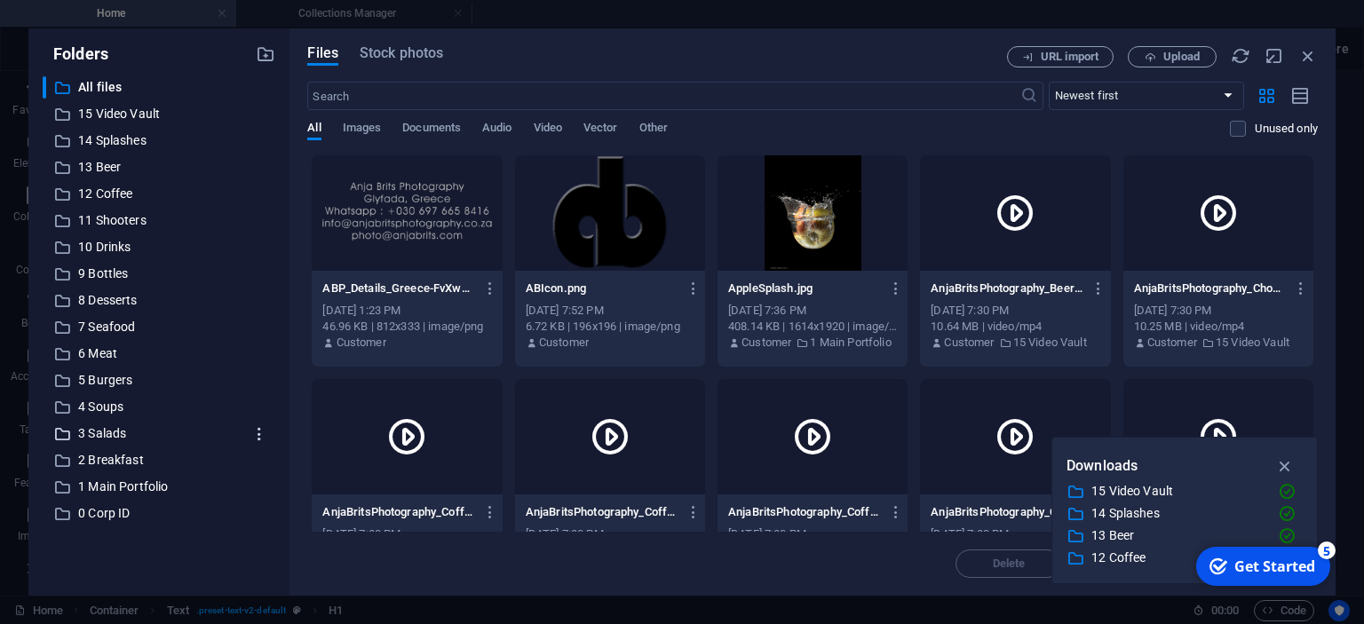
click at [257, 435] on icon "button" at bounding box center [259, 434] width 19 height 18
click at [257, 513] on h6 "Download" at bounding box center [275, 522] width 51 height 21
click at [260, 460] on icon "button" at bounding box center [259, 461] width 19 height 18
click at [265, 537] on li "Download" at bounding box center [259, 549] width 104 height 43
click at [258, 486] on icon "button" at bounding box center [259, 488] width 19 height 18
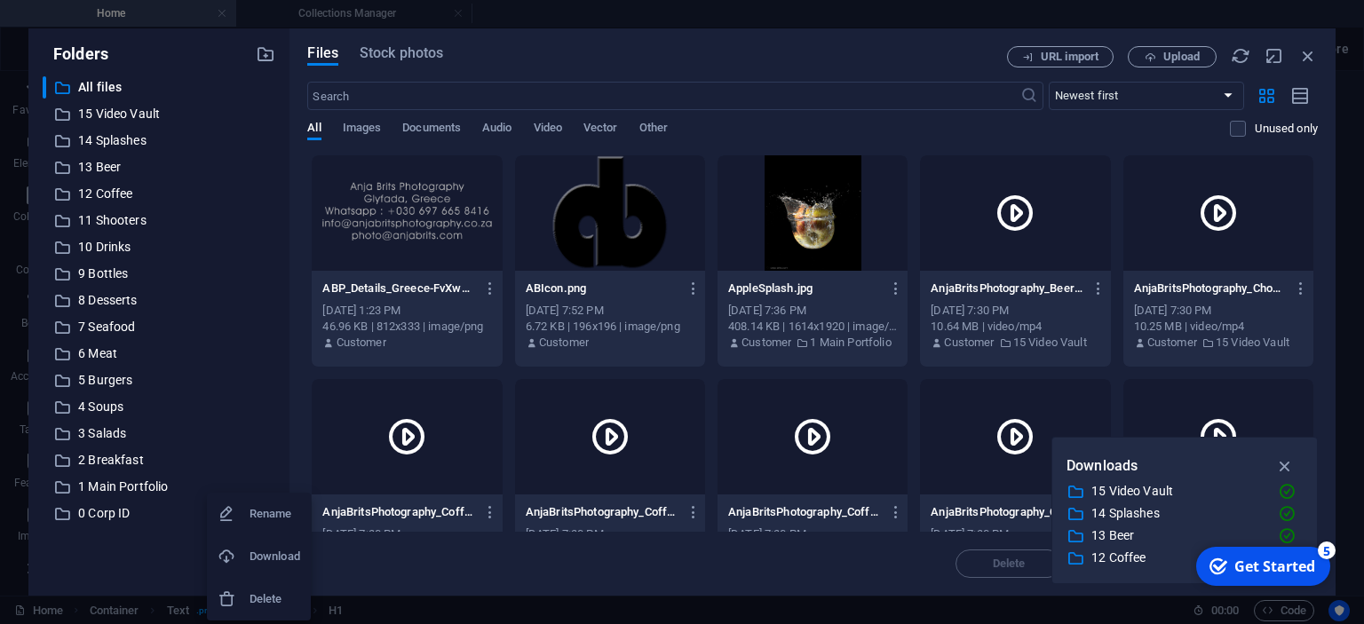
click at [233, 557] on icon at bounding box center [227, 557] width 18 height 18
click at [260, 513] on icon "button" at bounding box center [259, 514] width 19 height 18
click at [268, 563] on h6 "Download" at bounding box center [275, 556] width 51 height 21
click at [368, 126] on span "Images" at bounding box center [362, 129] width 39 height 25
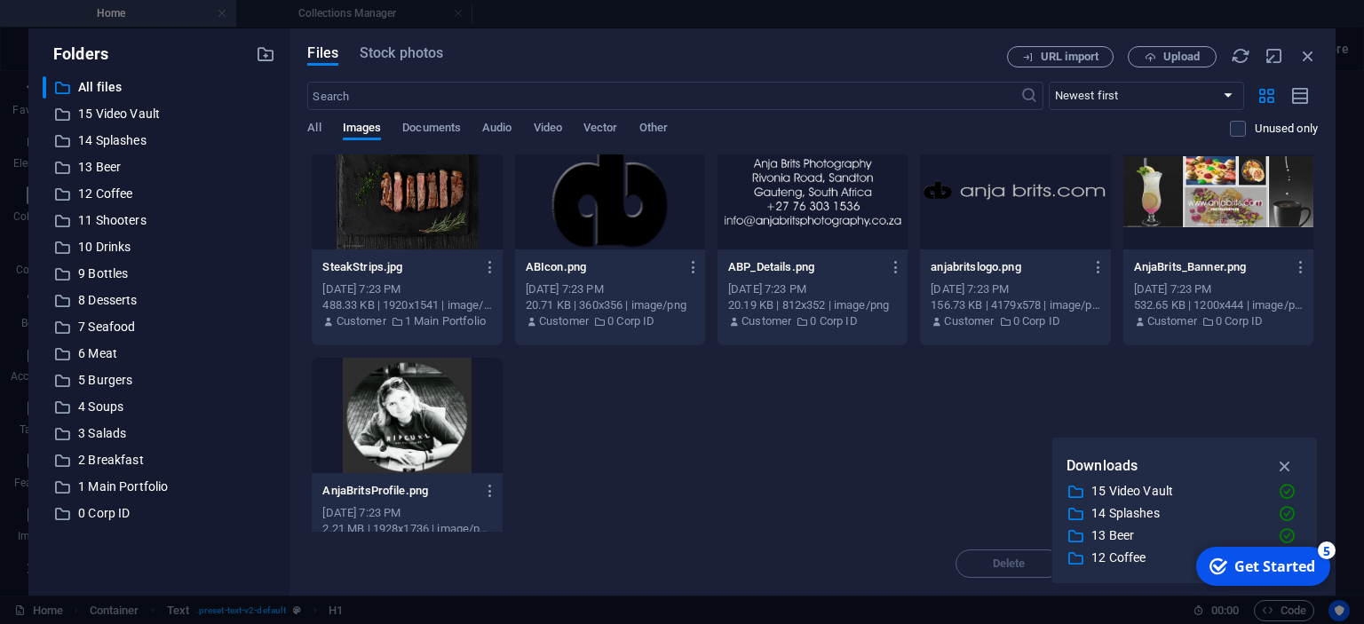
scroll to position [4311, 0]
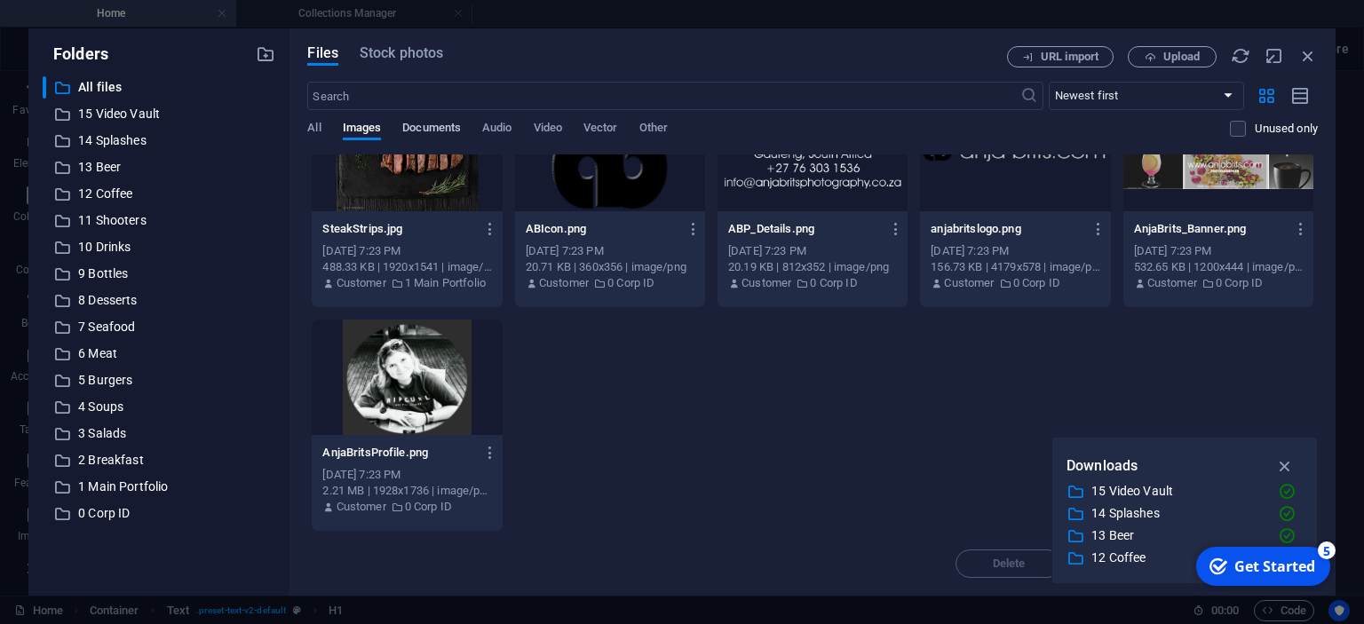
click at [433, 131] on span "Documents" at bounding box center [431, 129] width 59 height 25
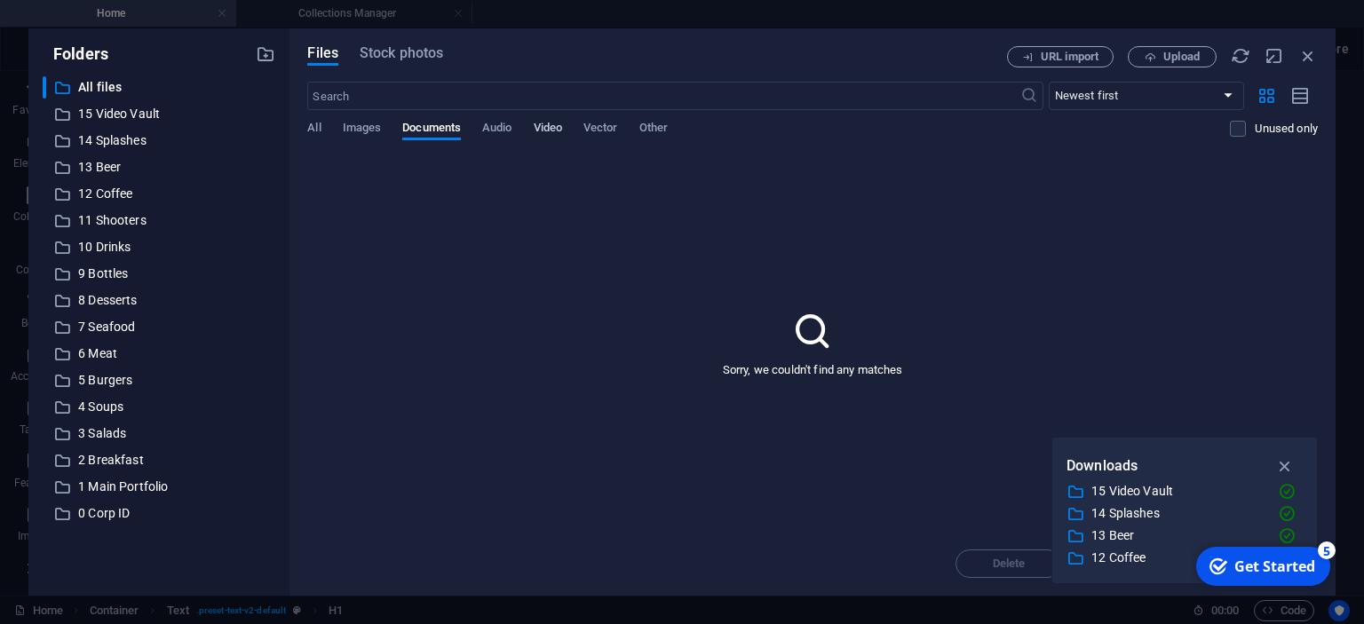
drag, startPoint x: 498, startPoint y: 127, endPoint x: 538, endPoint y: 131, distance: 40.1
click at [499, 127] on span "Audio" at bounding box center [496, 129] width 29 height 25
click at [541, 131] on span "Video" at bounding box center [548, 129] width 28 height 25
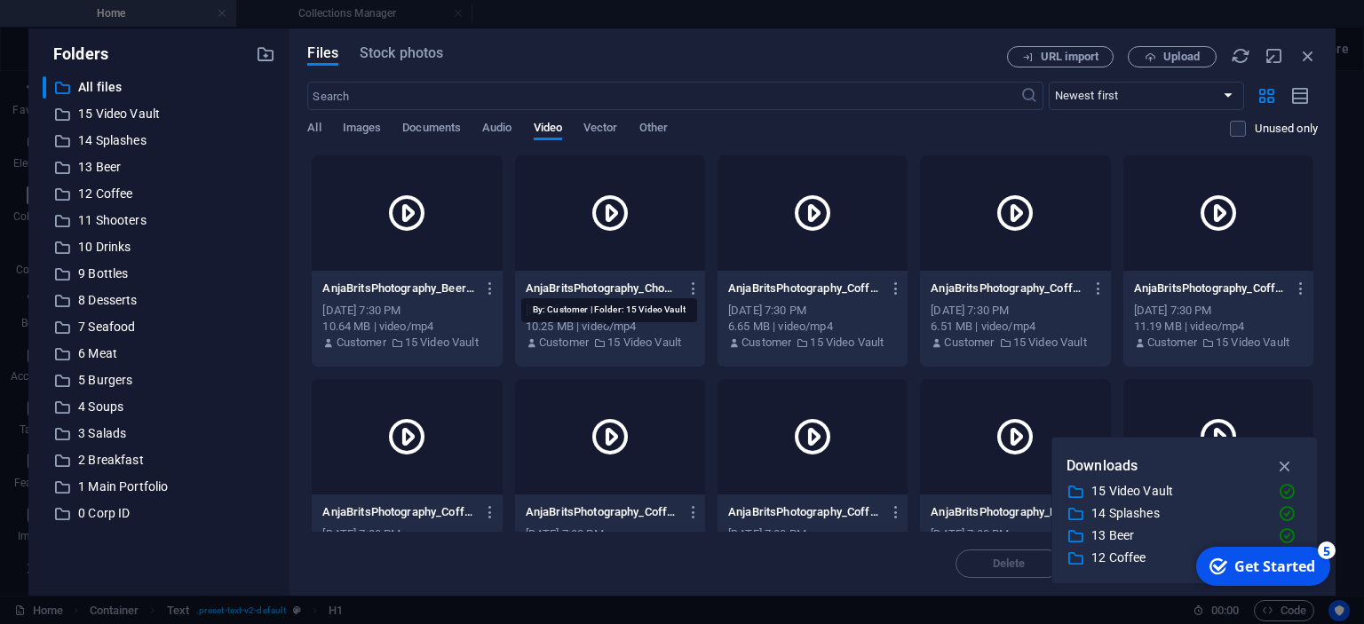
scroll to position [283, 0]
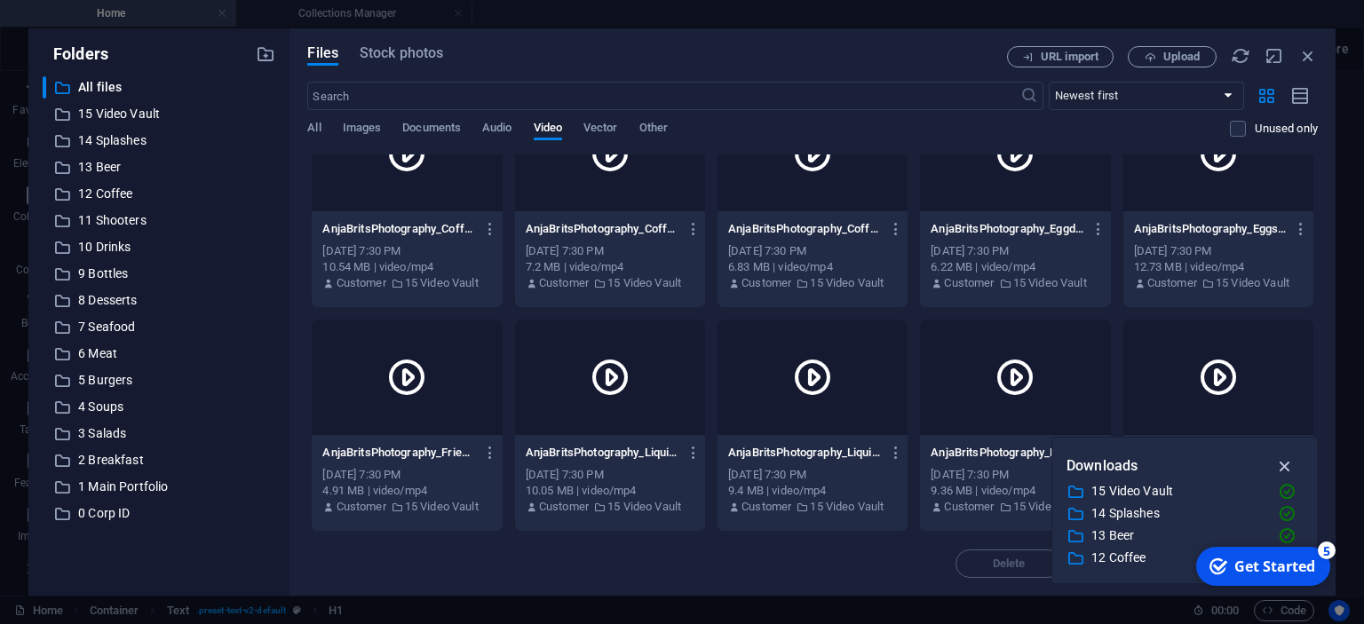
click at [1289, 468] on icon "button" at bounding box center [1285, 466] width 20 height 20
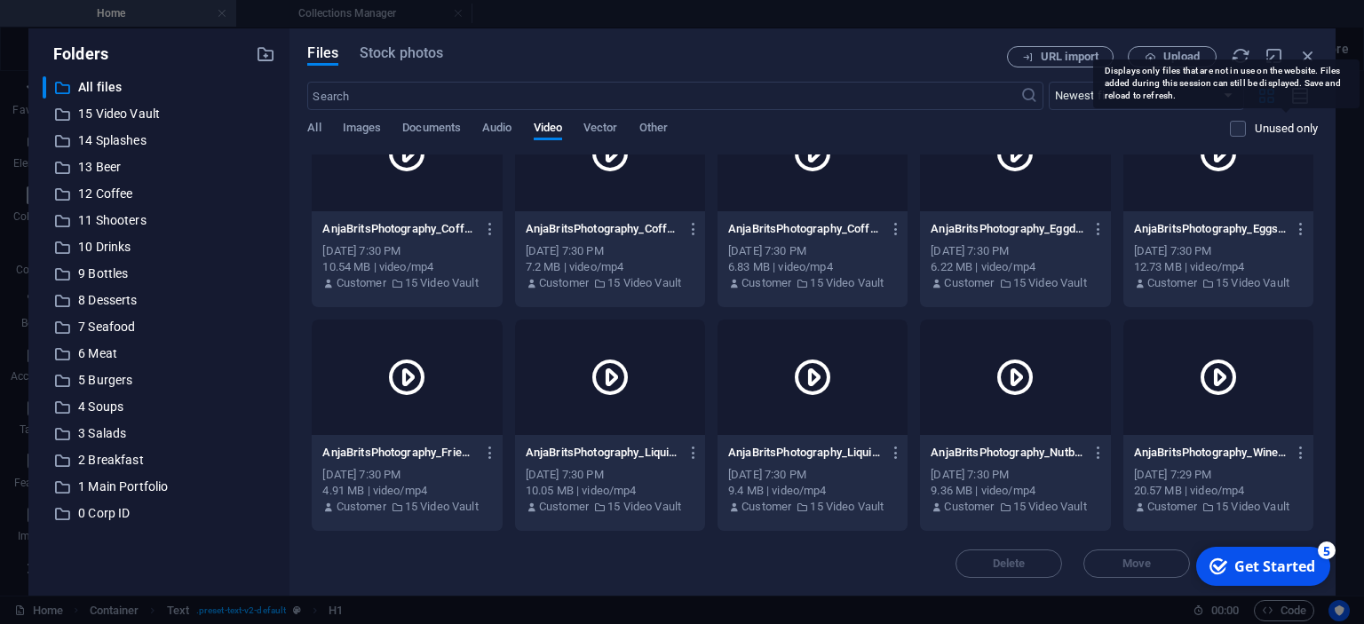
click at [1295, 126] on p "Unused only" at bounding box center [1286, 129] width 63 height 16
click at [0, 0] on input "checkbox" at bounding box center [0, 0] width 0 height 0
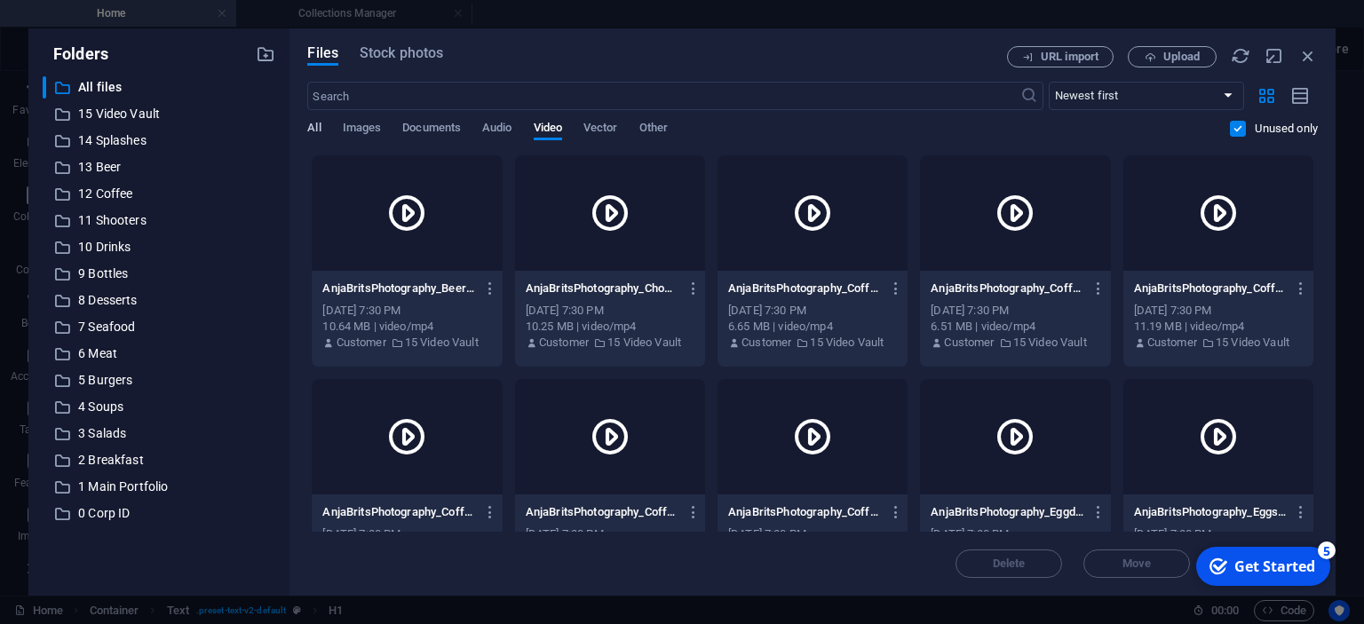
click at [310, 126] on span "All" at bounding box center [313, 129] width 13 height 25
drag, startPoint x: 916, startPoint y: 66, endPoint x: 892, endPoint y: 11, distance: 60.0
click at [892, 28] on div "Files Stock photos URL import Upload ​ Newest first Oldest first Name (A-Z) Nam…" at bounding box center [812, 311] width 1046 height 567
click at [1309, 58] on icon "button" at bounding box center [1308, 56] width 20 height 20
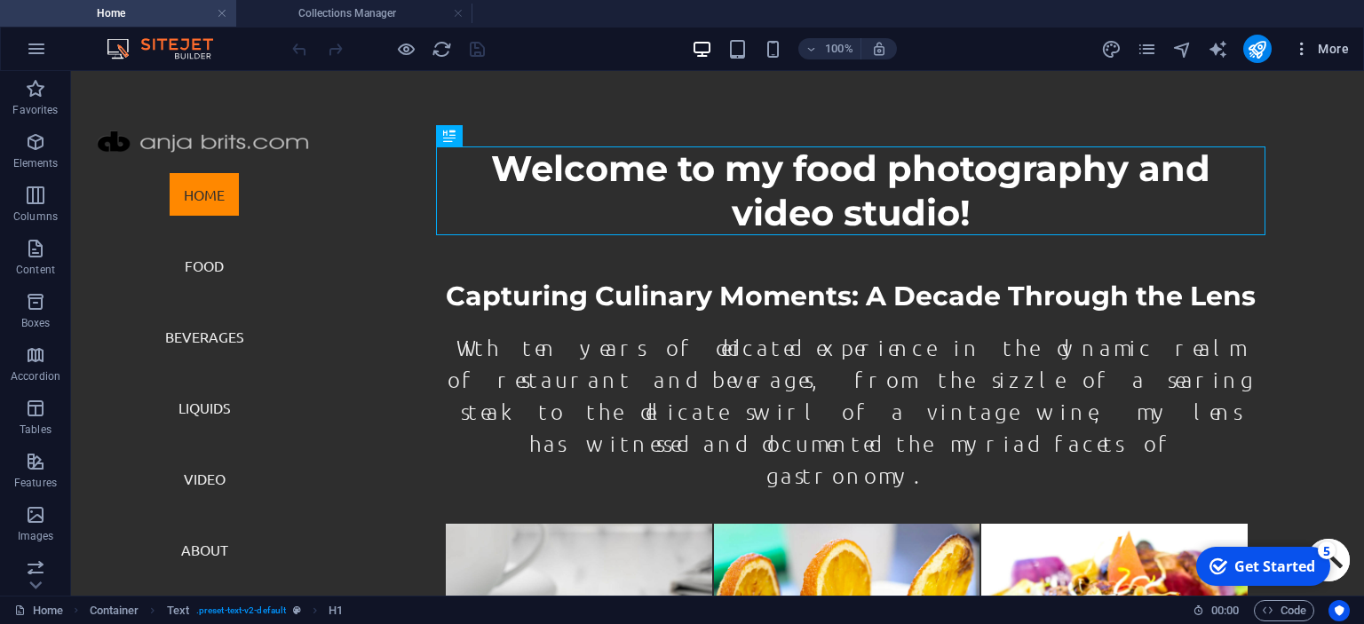
click at [1337, 45] on span "More" at bounding box center [1321, 49] width 56 height 18
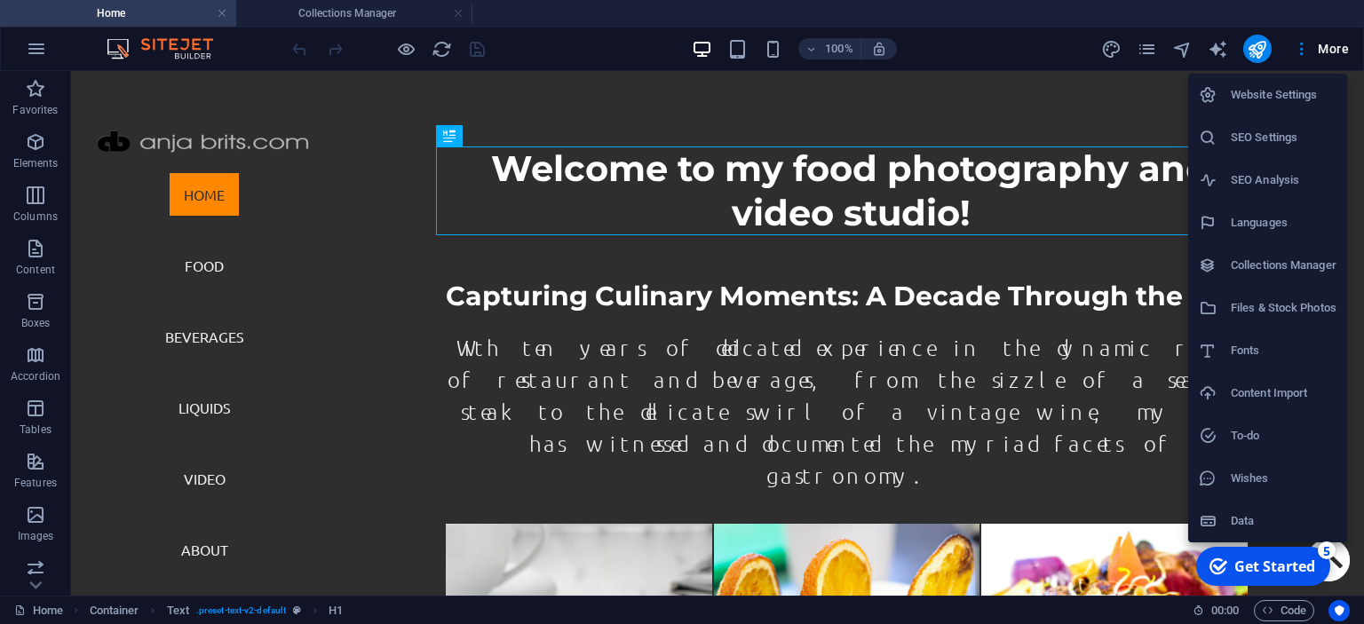
click at [1275, 301] on h6 "Files & Stock Photos" at bounding box center [1284, 307] width 106 height 21
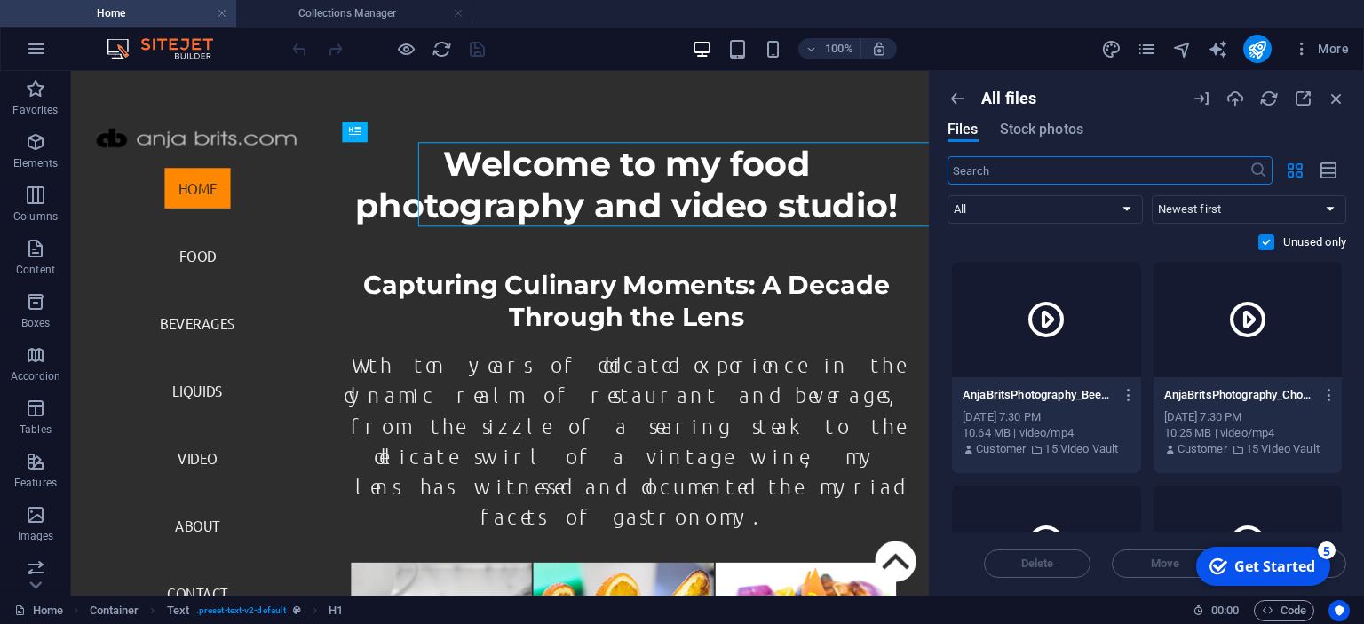
scroll to position [486, 0]
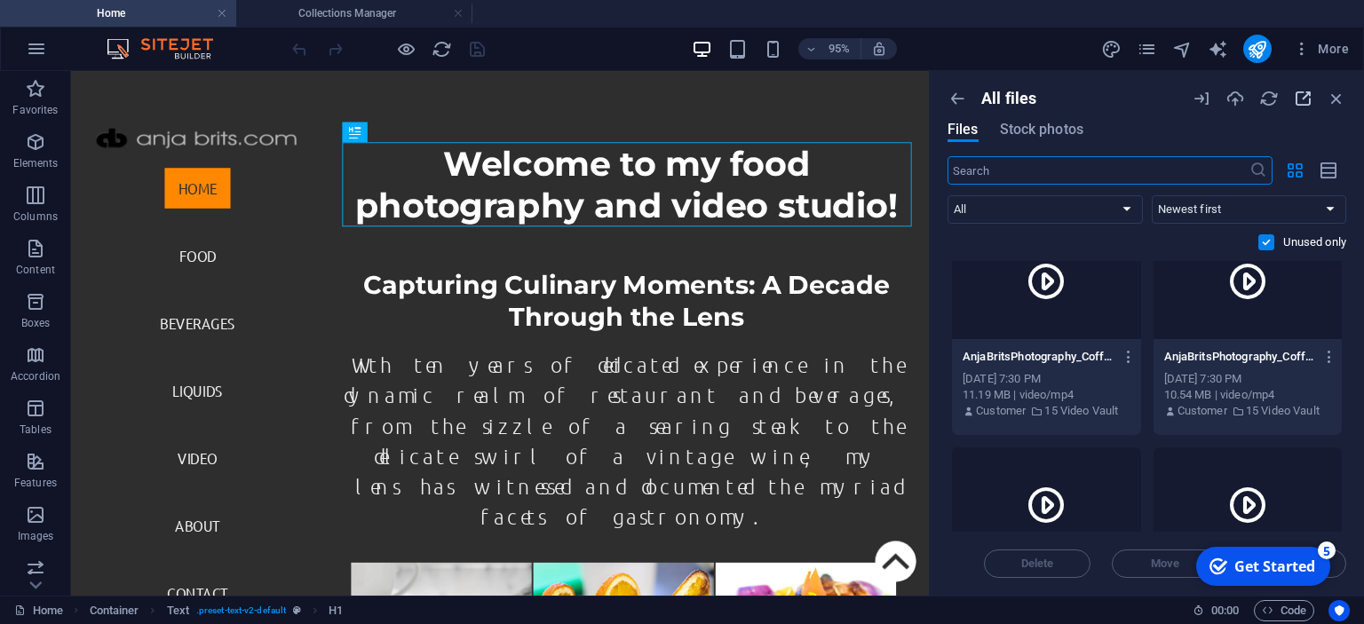
click at [1306, 98] on icon "button" at bounding box center [1303, 99] width 20 height 20
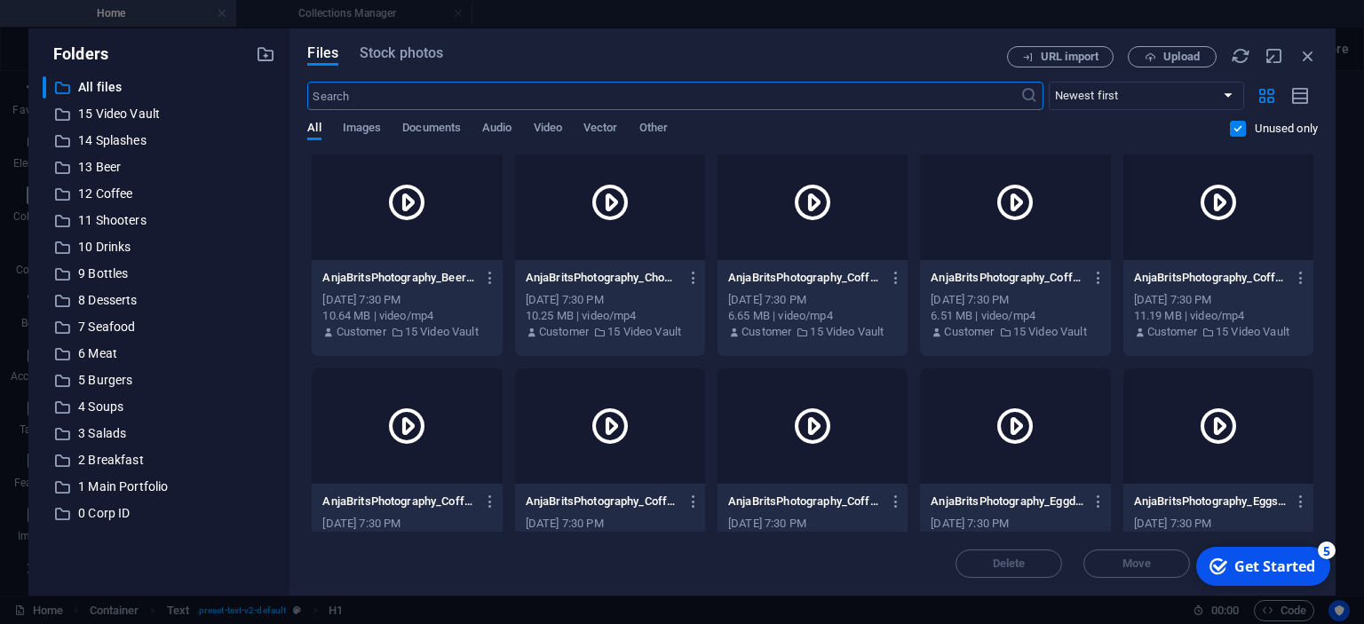
scroll to position [0, 0]
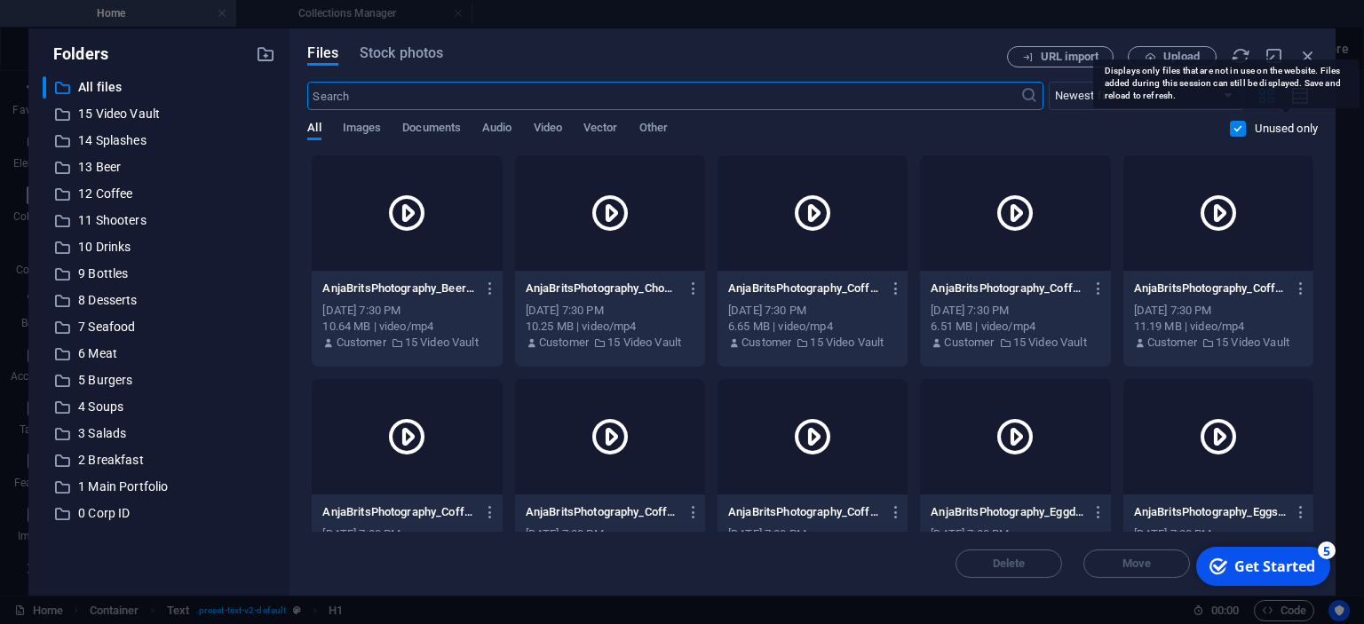
click at [1271, 125] on p "Unused only" at bounding box center [1286, 129] width 63 height 16
click at [0, 0] on input "checkbox" at bounding box center [0, 0] width 0 height 0
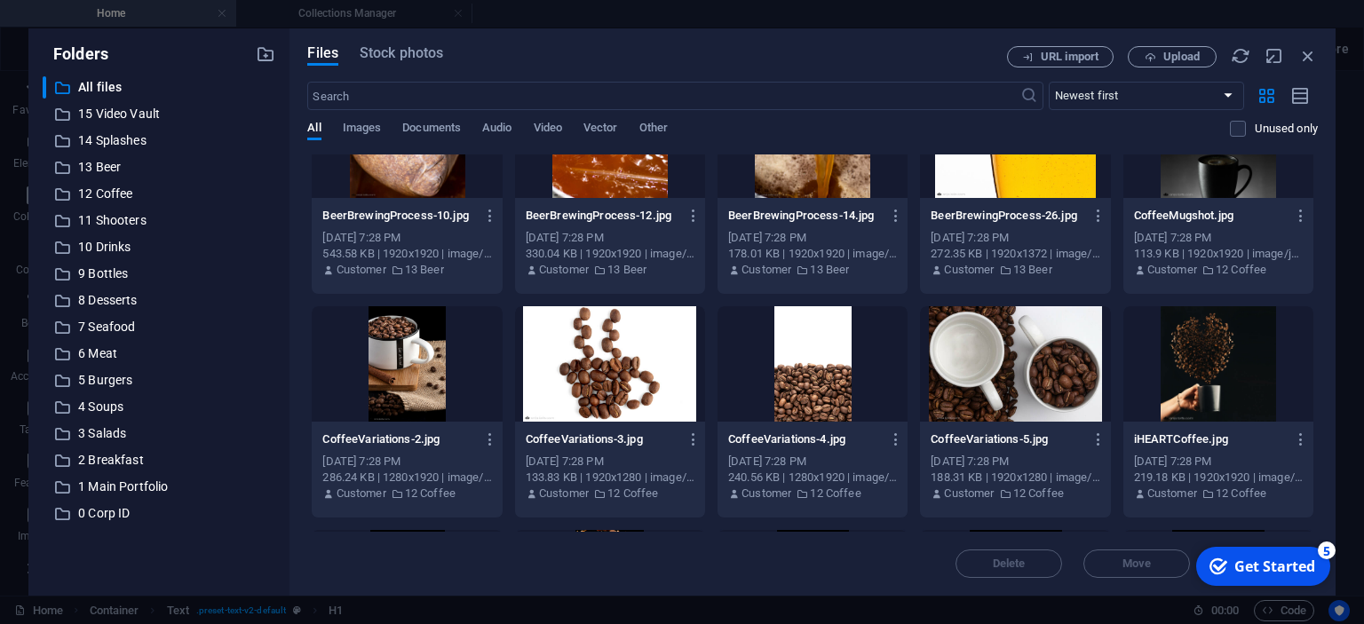
scroll to position [1781, 0]
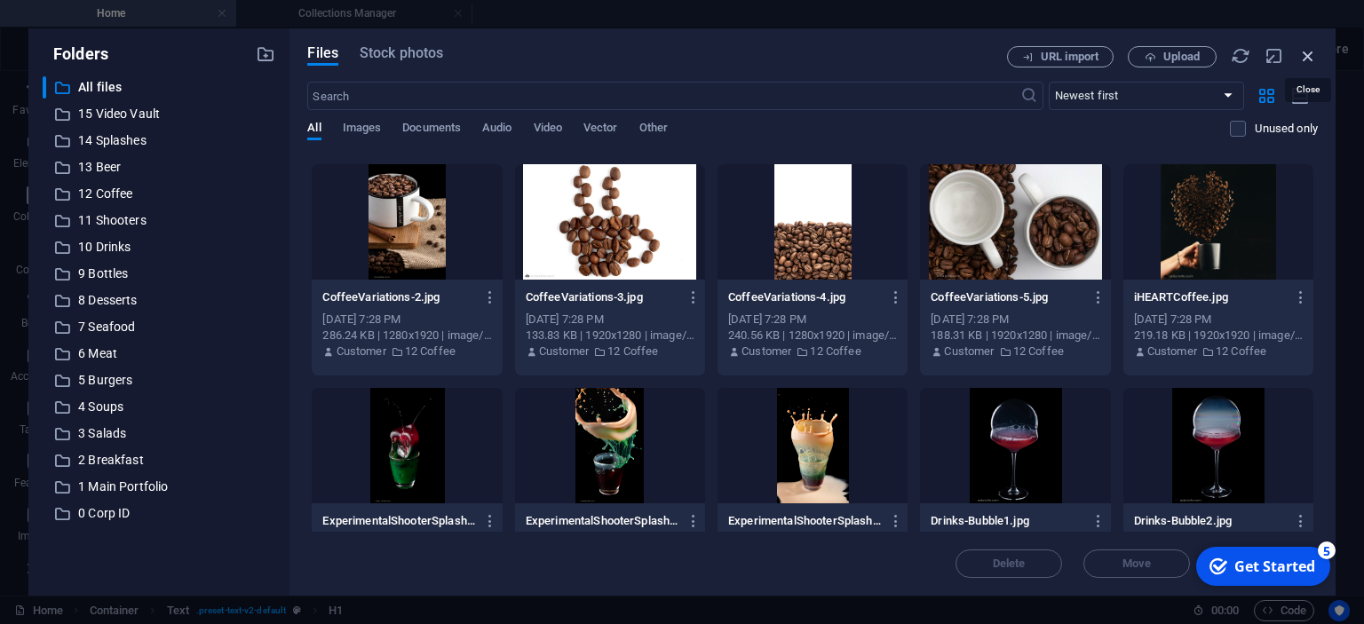
click at [1307, 55] on icon "button" at bounding box center [1308, 56] width 20 height 20
